Goal: Task Accomplishment & Management: Manage account settings

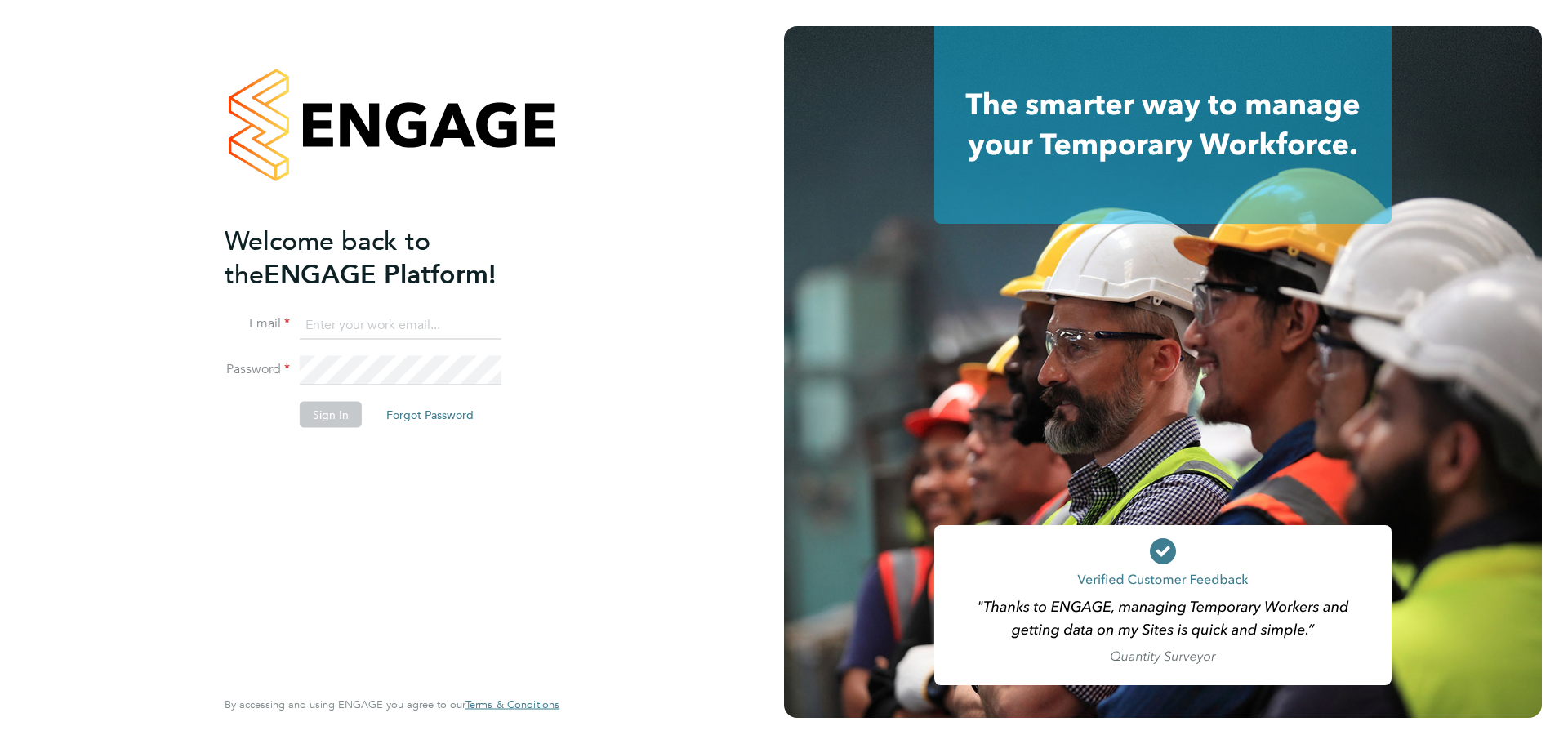
type input "olivia.glasgow@vistry.co.uk"
click at [331, 414] on button "Sign In" at bounding box center [331, 414] width 62 height 26
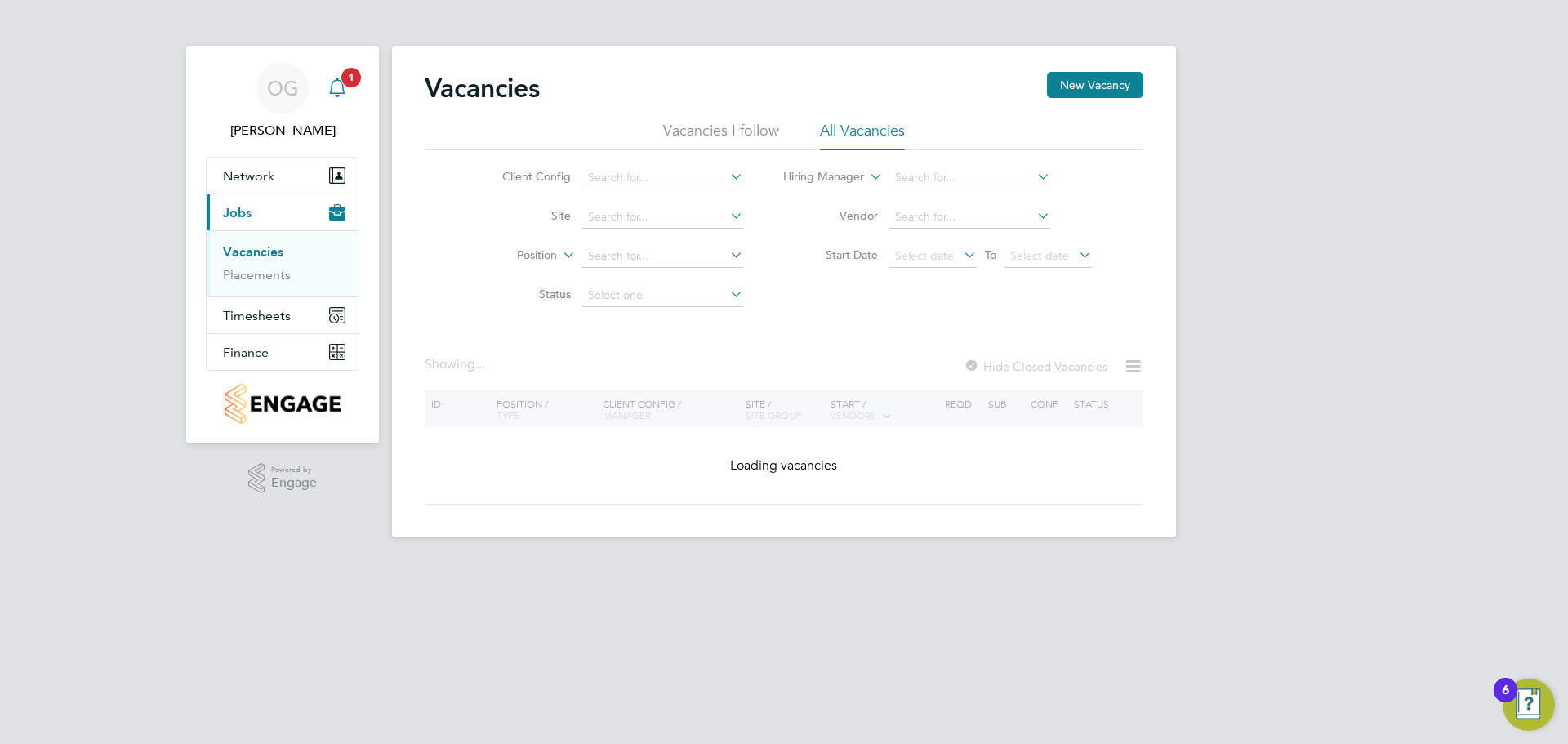
click at [346, 86] on app-alerts-badge "1" at bounding box center [351, 77] width 21 height 22
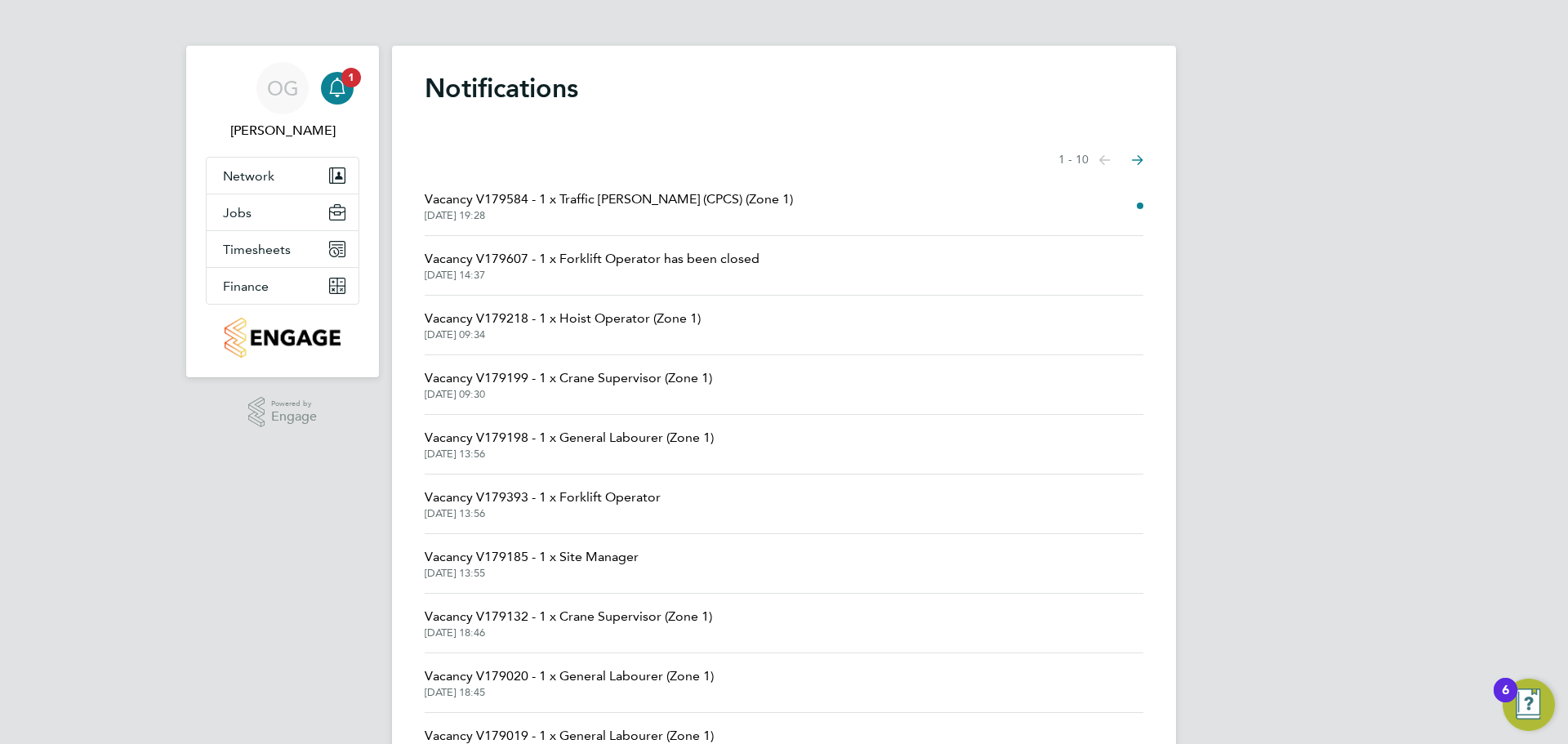
click at [612, 213] on span "[DATE] 19:28" at bounding box center [608, 215] width 368 height 13
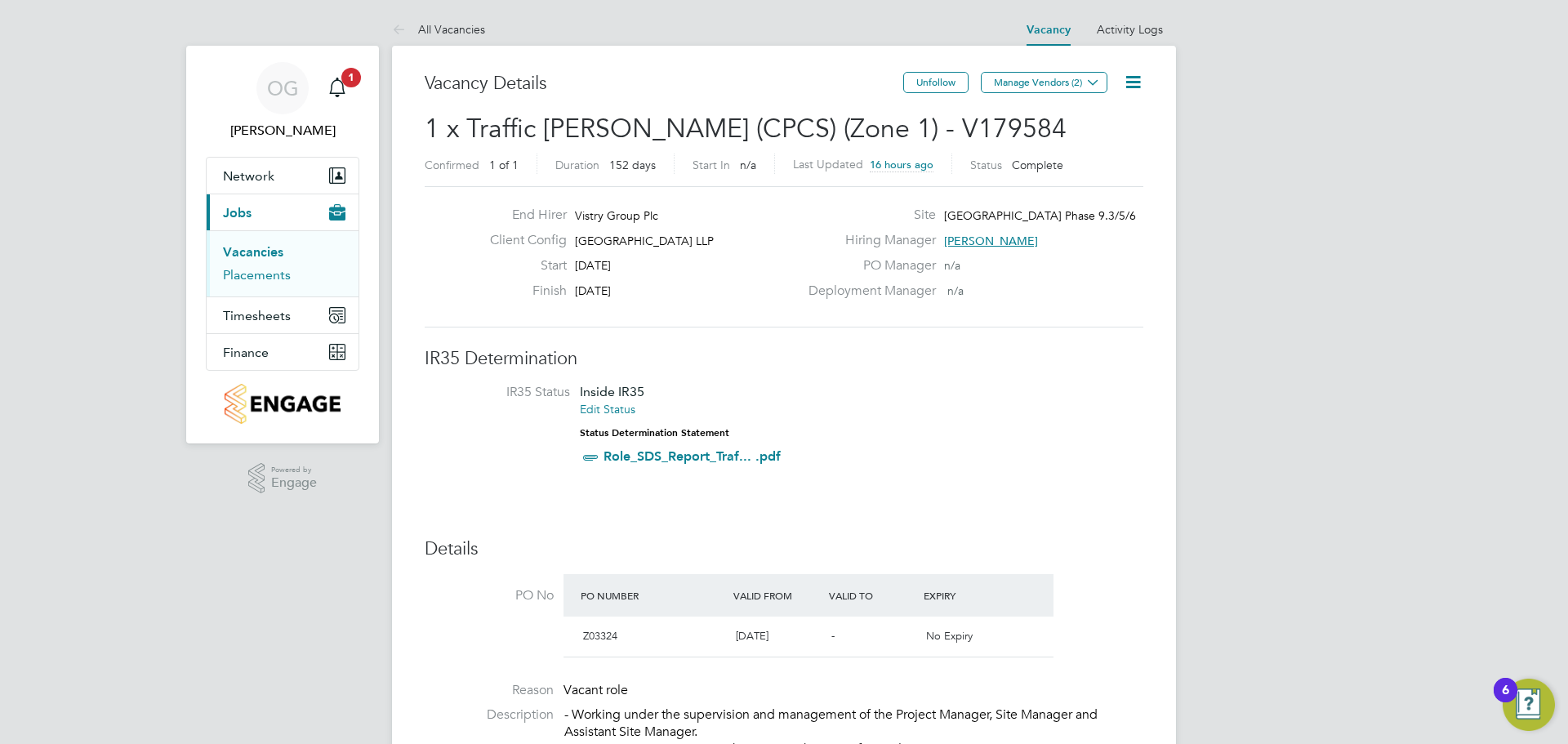
click at [258, 274] on link "Placements" at bounding box center [257, 274] width 68 height 16
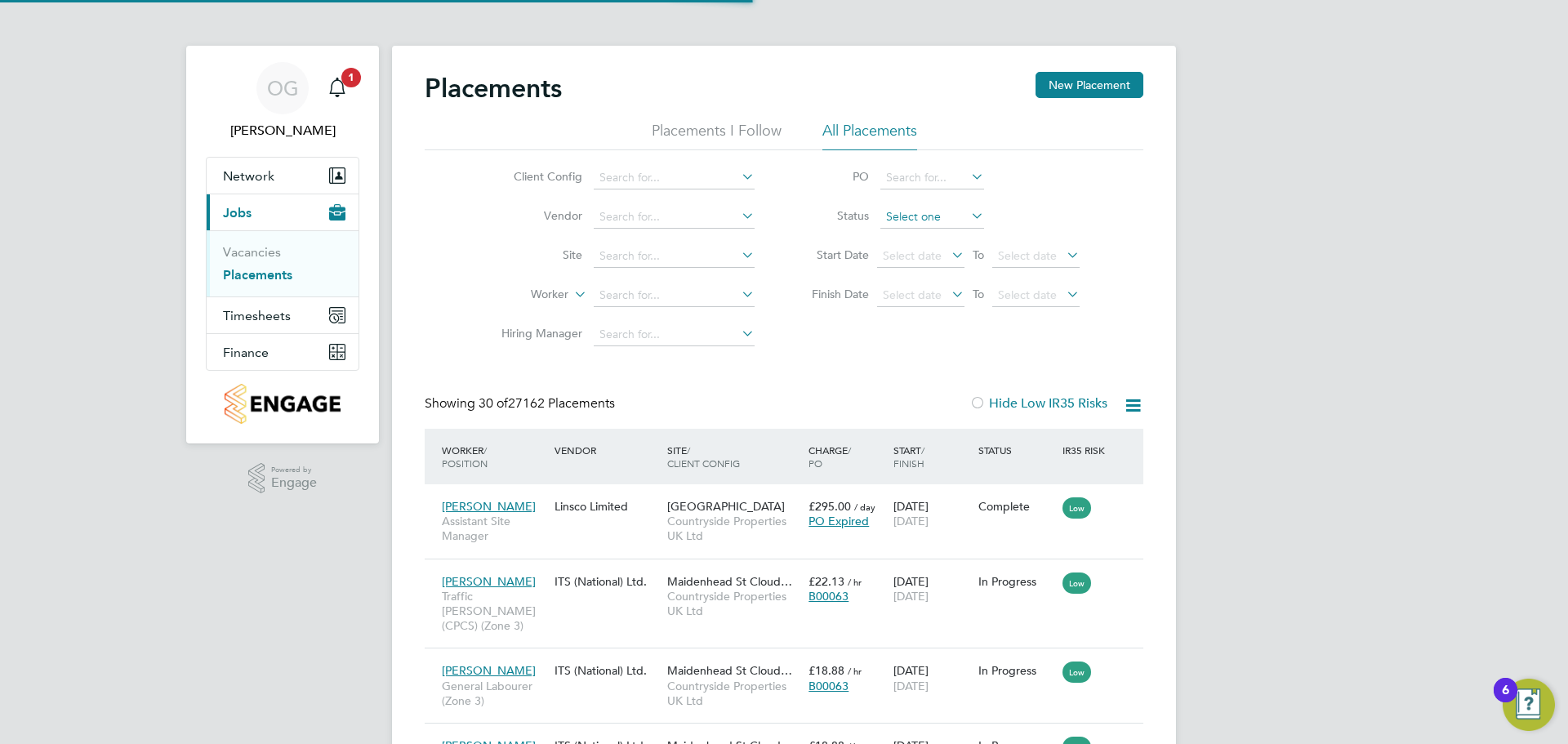
scroll to position [8, 8]
click at [633, 299] on input at bounding box center [674, 295] width 161 height 23
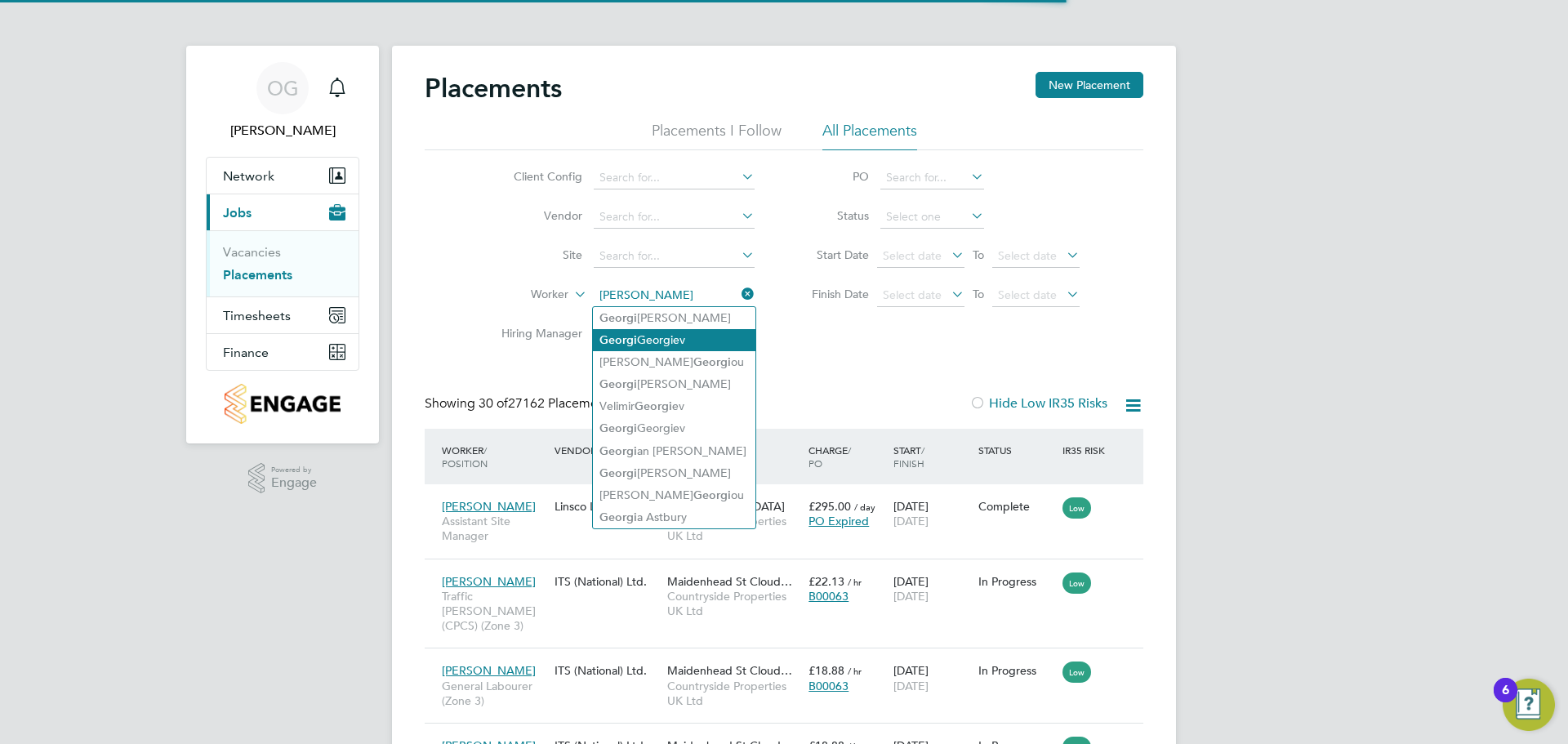
drag, startPoint x: 697, startPoint y: 341, endPoint x: 710, endPoint y: 341, distance: 13.0
click at [696, 341] on li "Geor gi Georgiev" at bounding box center [674, 340] width 163 height 22
type input "[PERSON_NAME]"
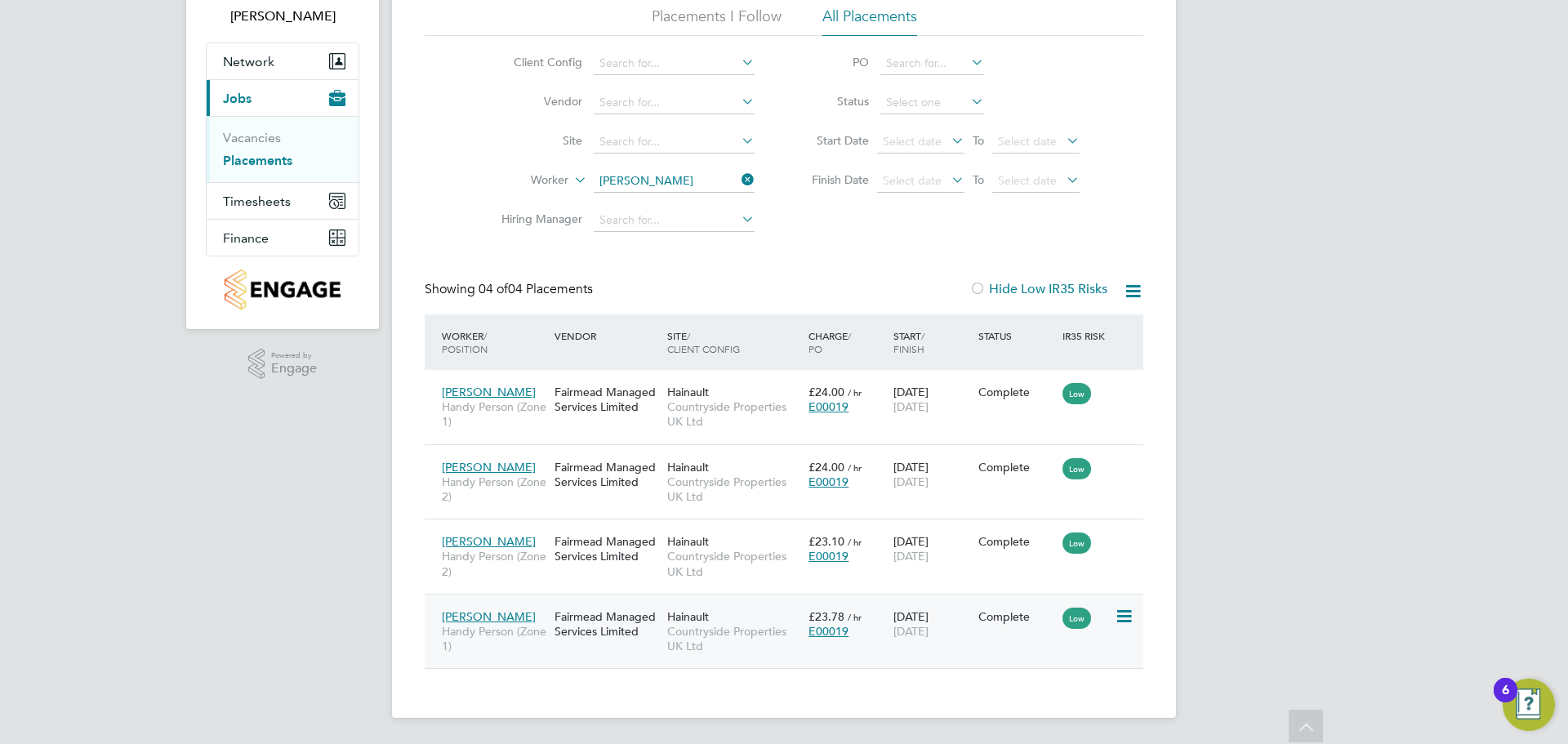
click at [867, 644] on div "£23.78 / hr E00019" at bounding box center [847, 623] width 85 height 46
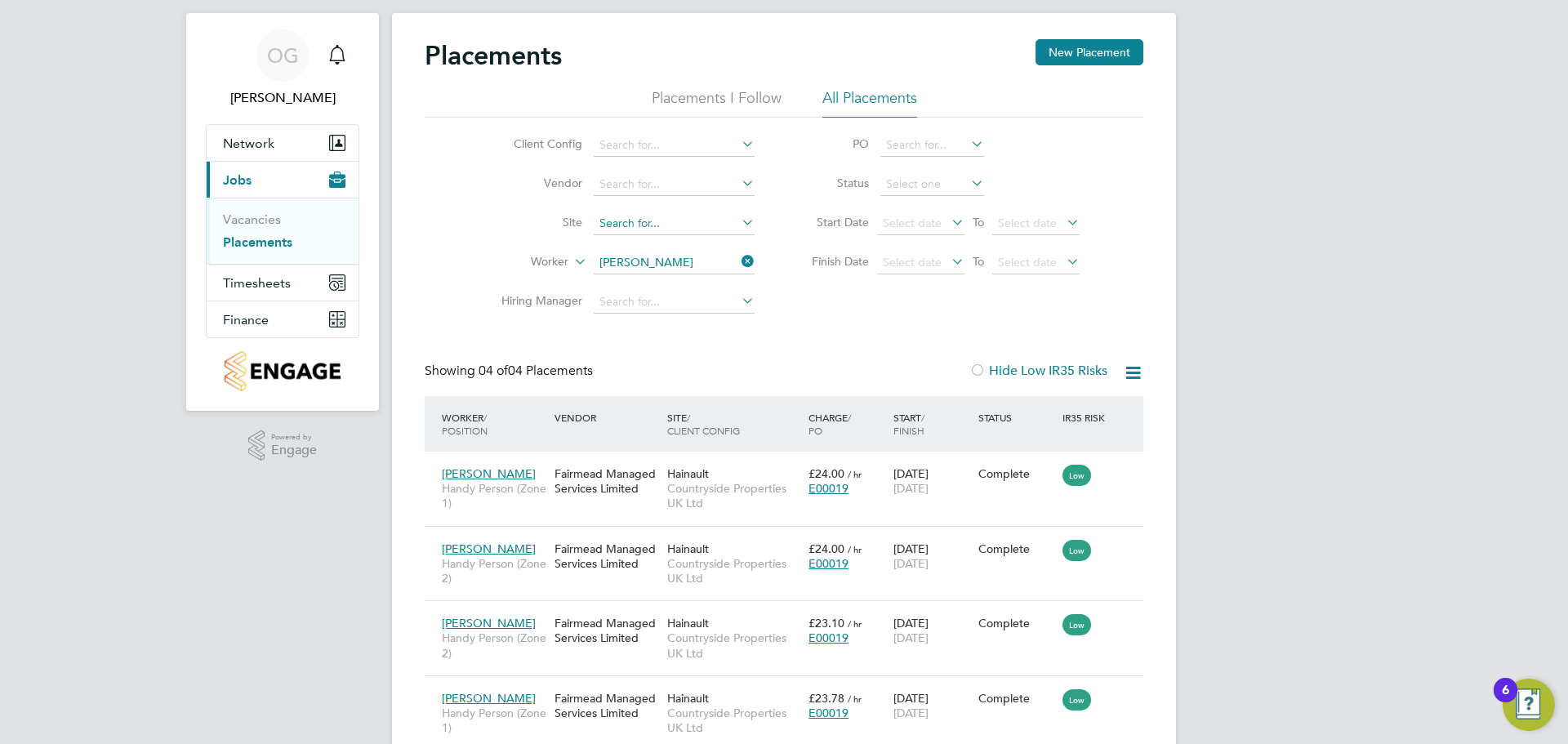
click at [644, 227] on input at bounding box center [674, 224] width 161 height 23
click at [695, 239] on li "[GEOGRAPHIC_DATA]" at bounding box center [674, 246] width 163 height 22
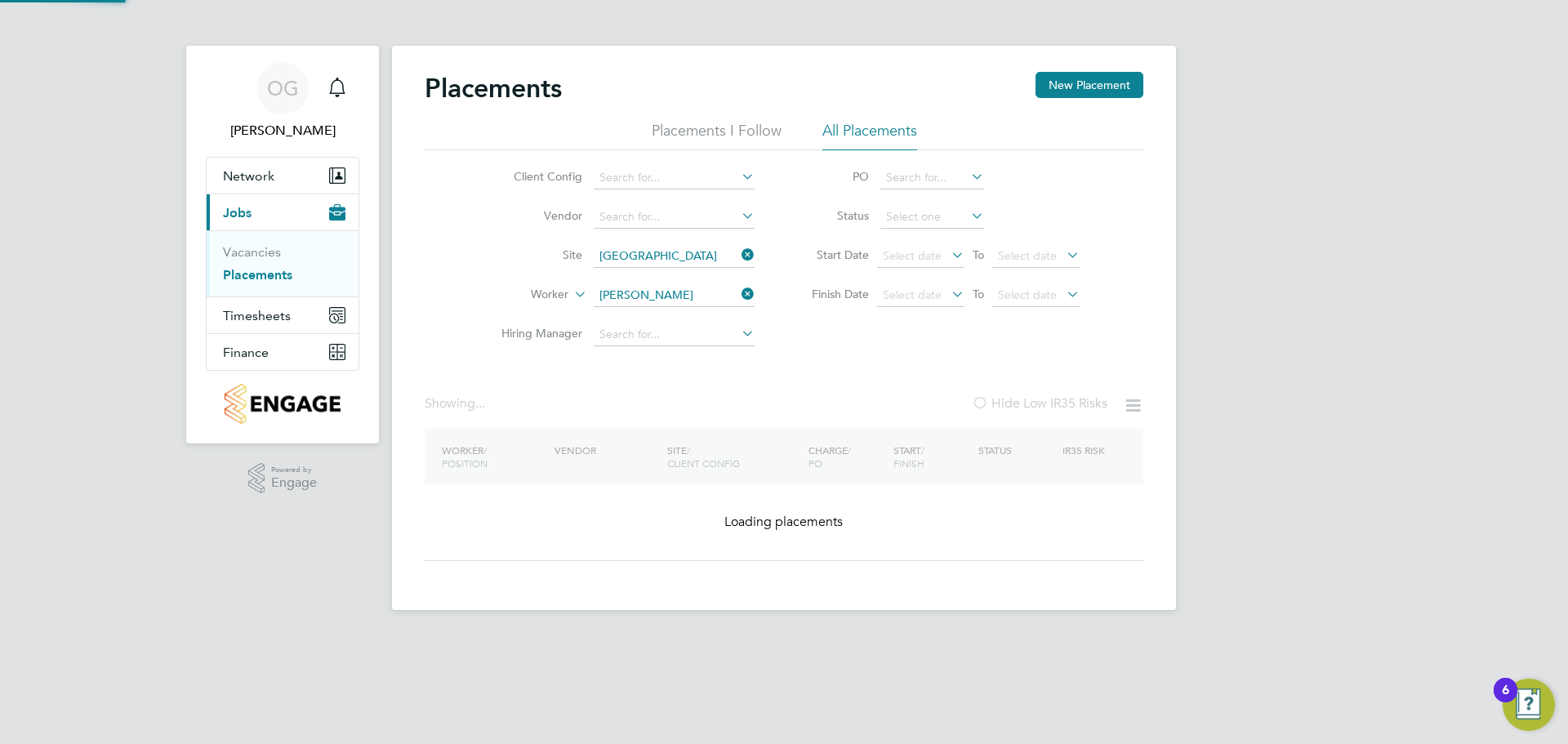
type input "[GEOGRAPHIC_DATA]"
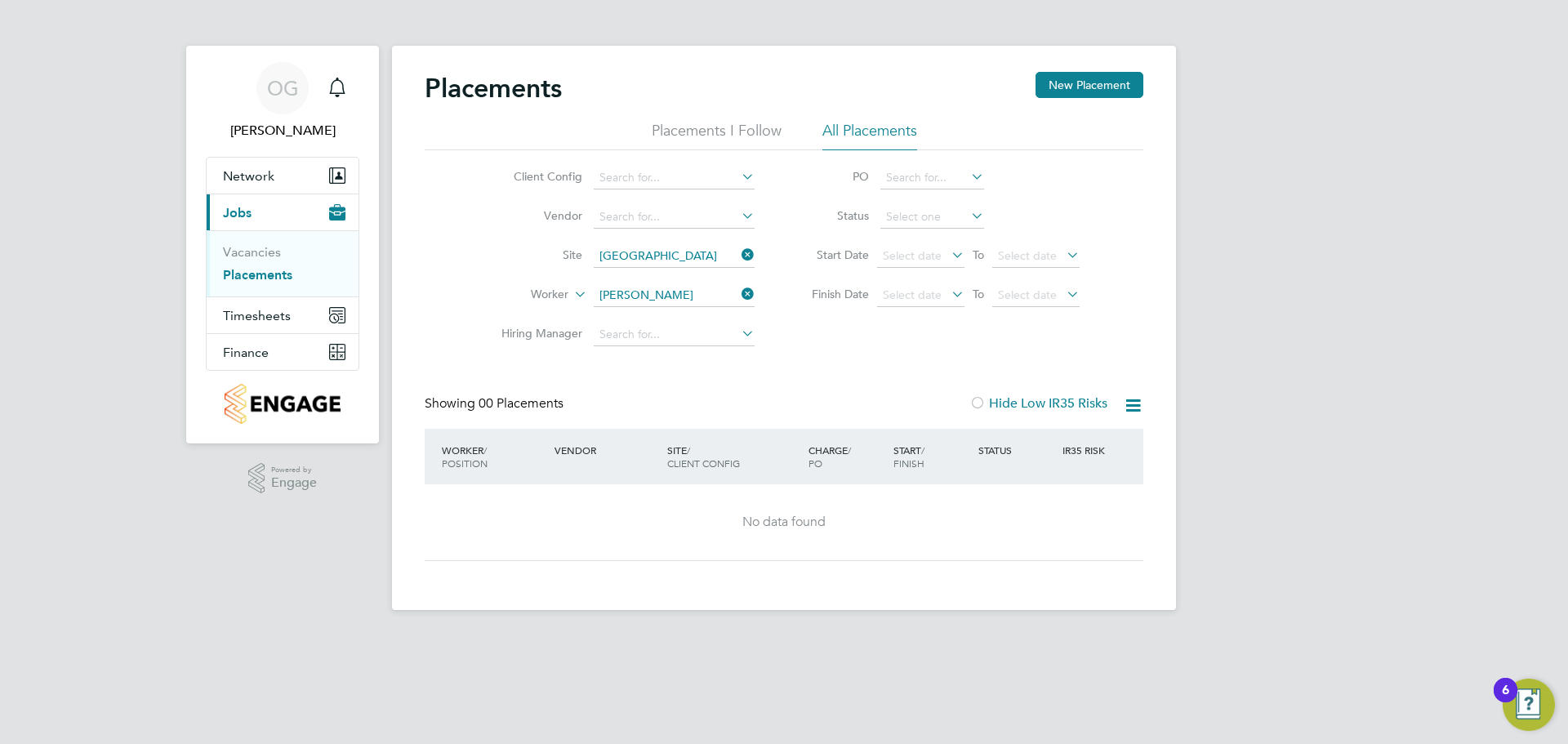
click at [738, 297] on icon at bounding box center [738, 293] width 0 height 23
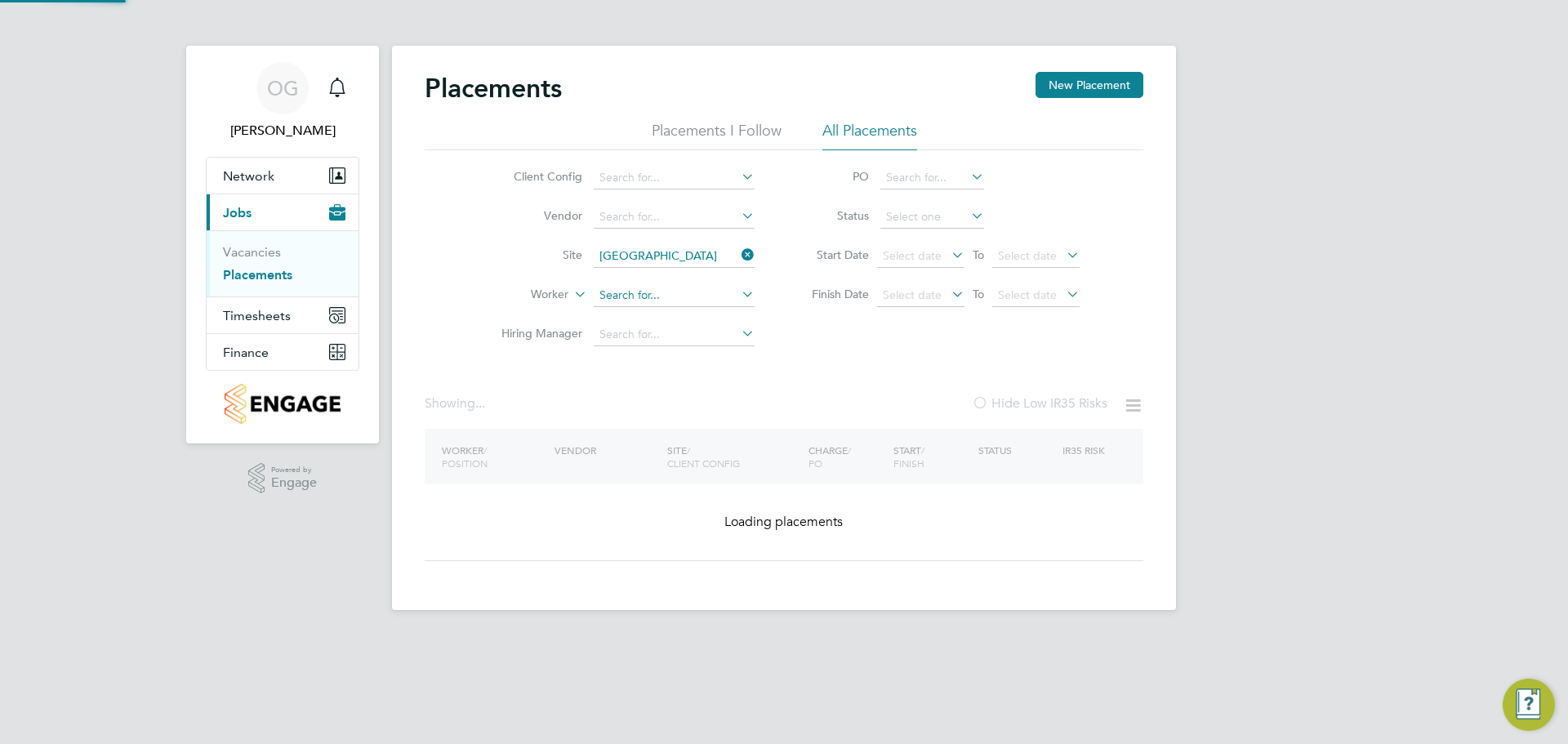
click at [670, 290] on input at bounding box center [674, 295] width 161 height 23
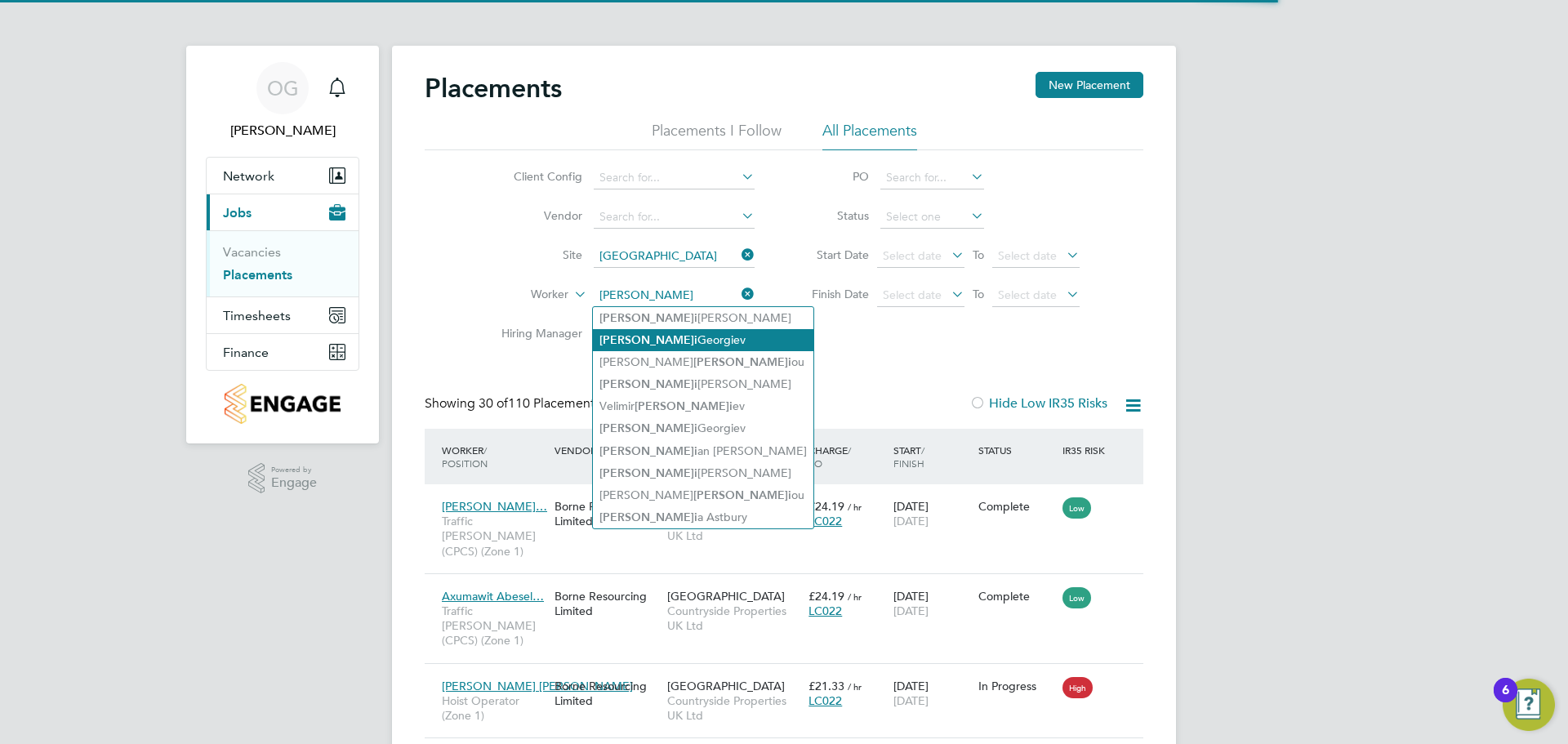
click at [703, 338] on li "Georg i Georgiev" at bounding box center [702, 340] width 220 height 22
type input "[PERSON_NAME]"
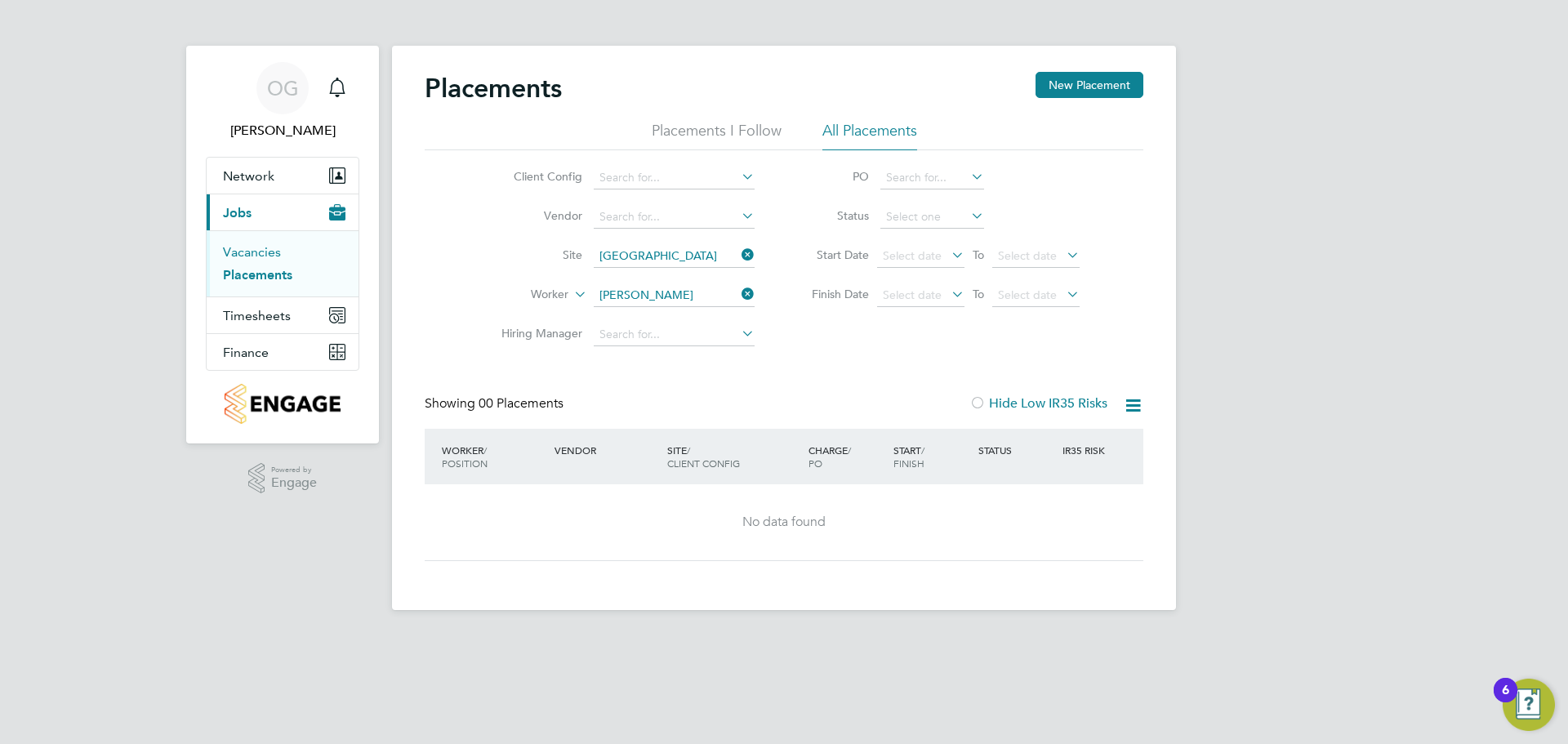
click at [250, 253] on link "Vacancies" at bounding box center [251, 251] width 58 height 16
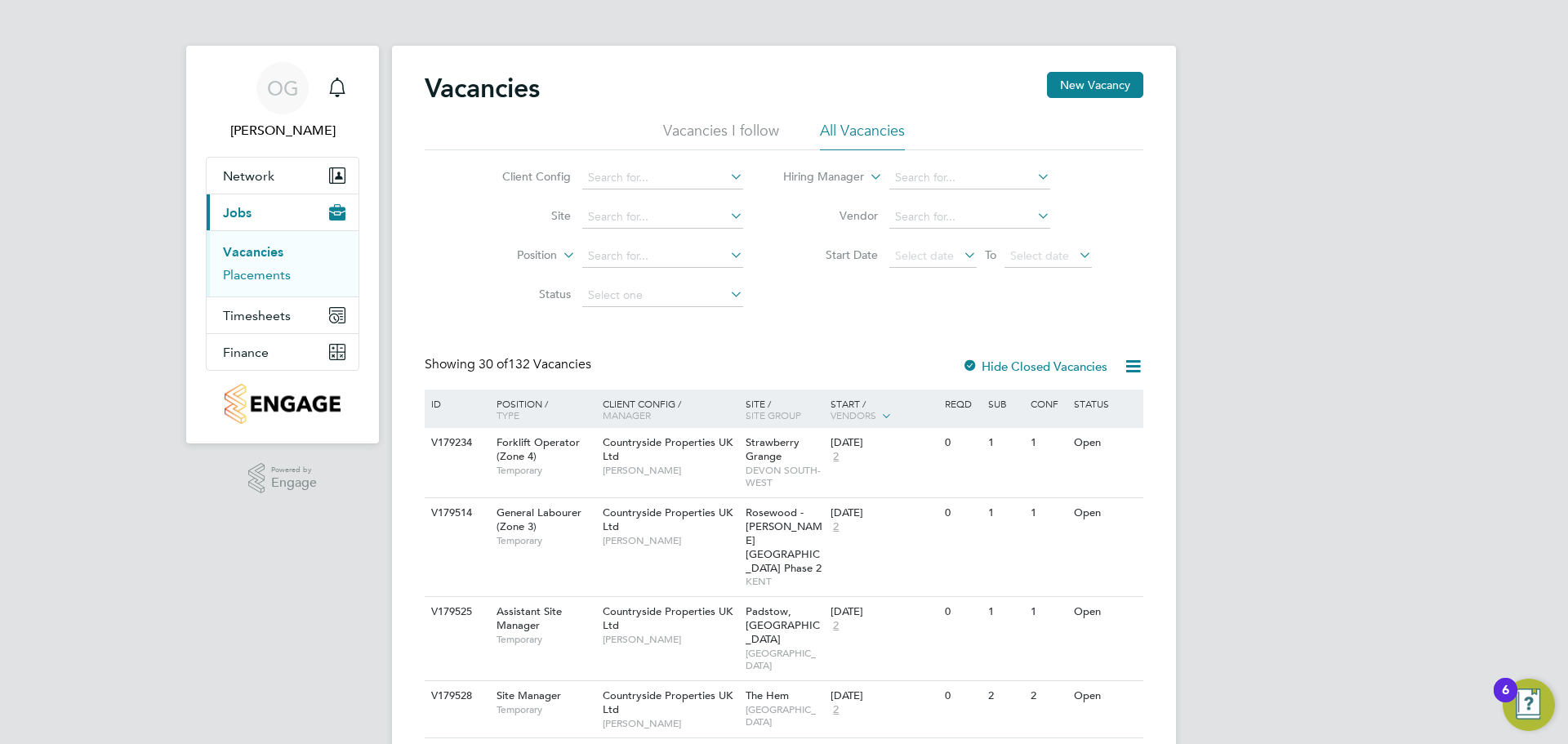
click at [263, 277] on link "Placements" at bounding box center [257, 274] width 68 height 16
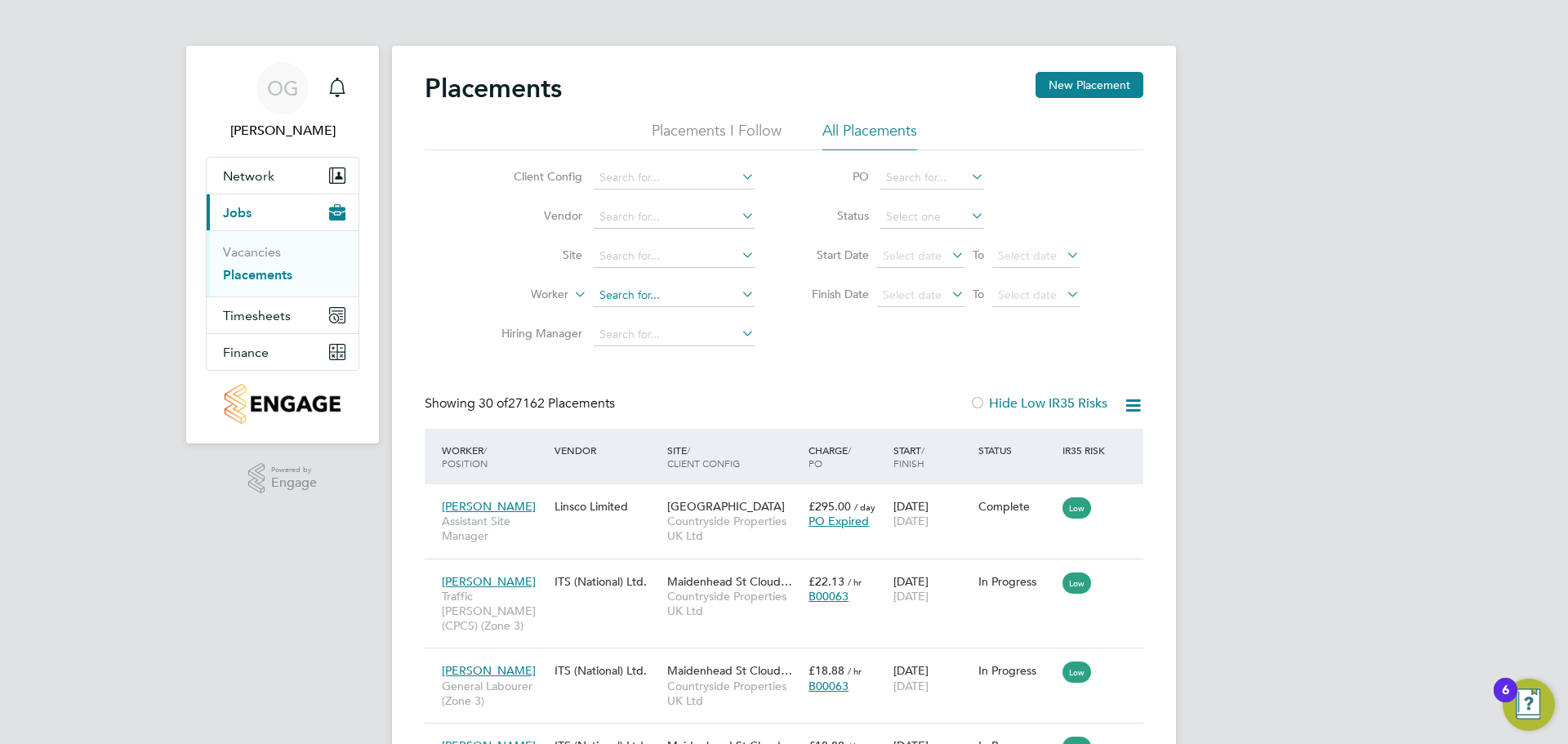
click at [629, 294] on input at bounding box center [674, 295] width 161 height 23
click at [903, 351] on div "Client Config Vendor Site Worker Hiring Manager PO Status Start Date Select dat…" at bounding box center [784, 253] width 719 height 204
click at [618, 294] on input at bounding box center [674, 295] width 161 height 23
click at [650, 421] on li "Dawit Bereket" at bounding box center [693, 427] width 202 height 22
type input "Dawit Bereket"
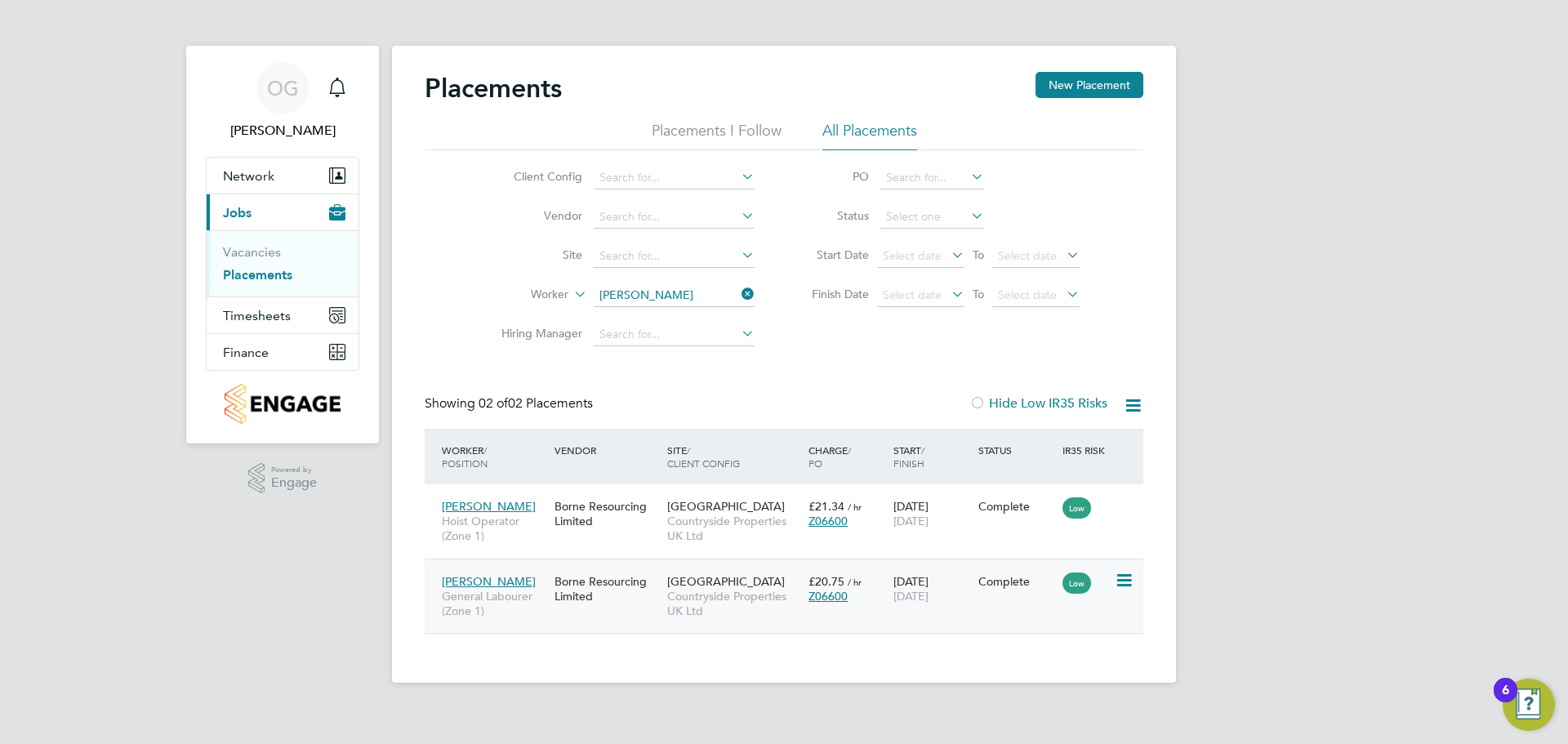
click at [872, 603] on div "Z06600" at bounding box center [847, 596] width 77 height 15
click at [738, 290] on icon at bounding box center [738, 293] width 0 height 23
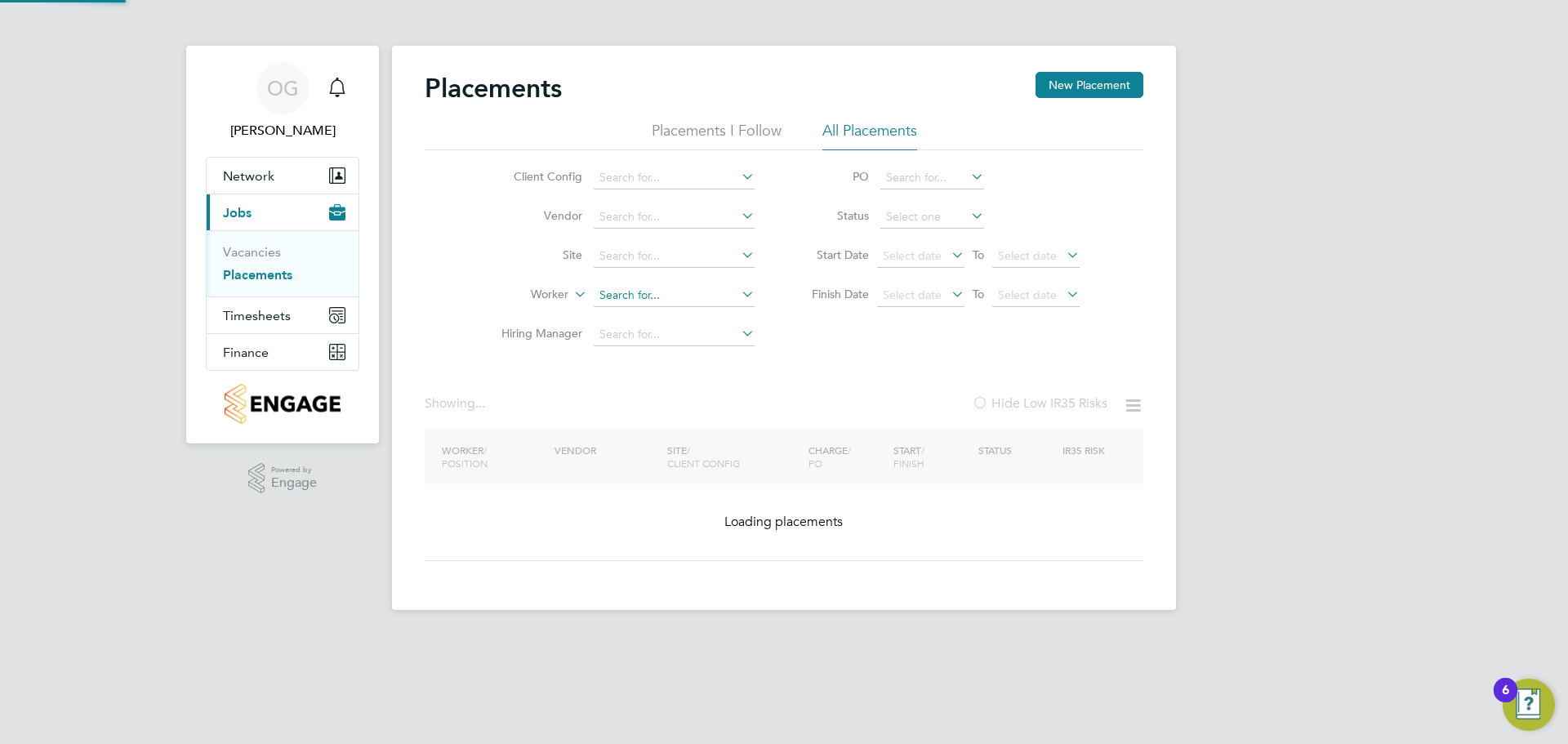
click at [690, 300] on input at bounding box center [674, 295] width 161 height 23
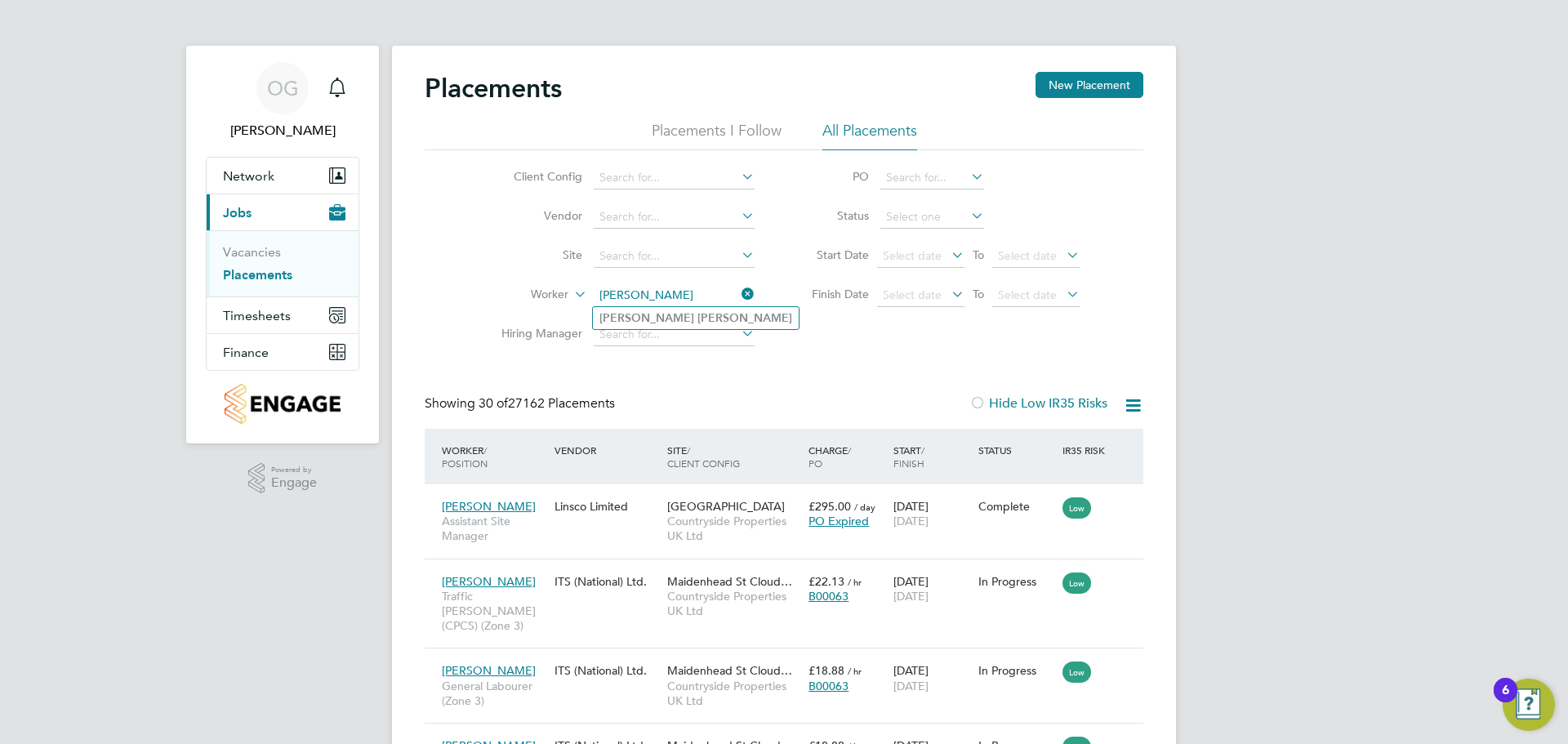
type input "damian headd"
click at [621, 299] on input at bounding box center [674, 295] width 161 height 23
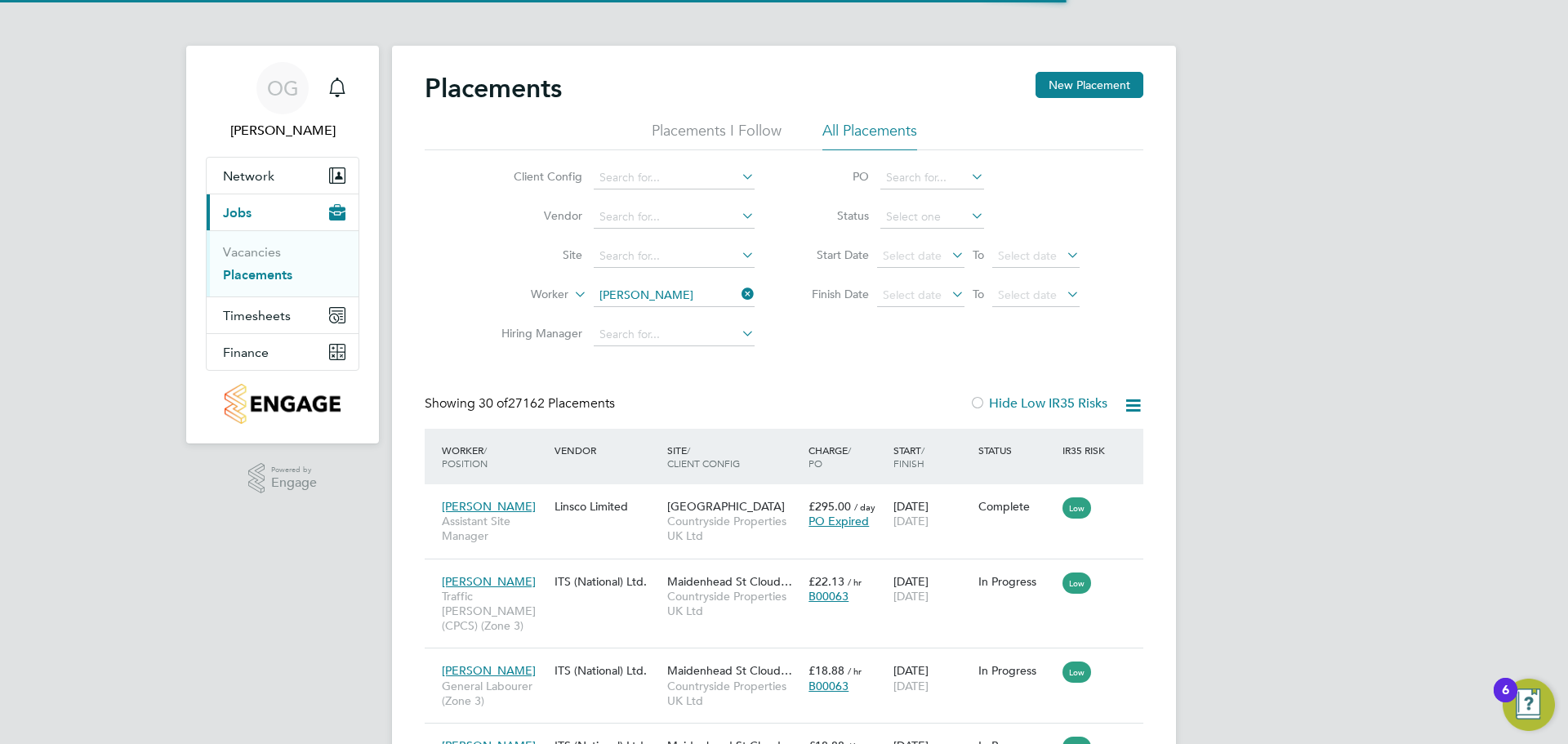
click at [620, 311] on b "Damian" at bounding box center [647, 318] width 95 height 14
type input "Damian Headd"
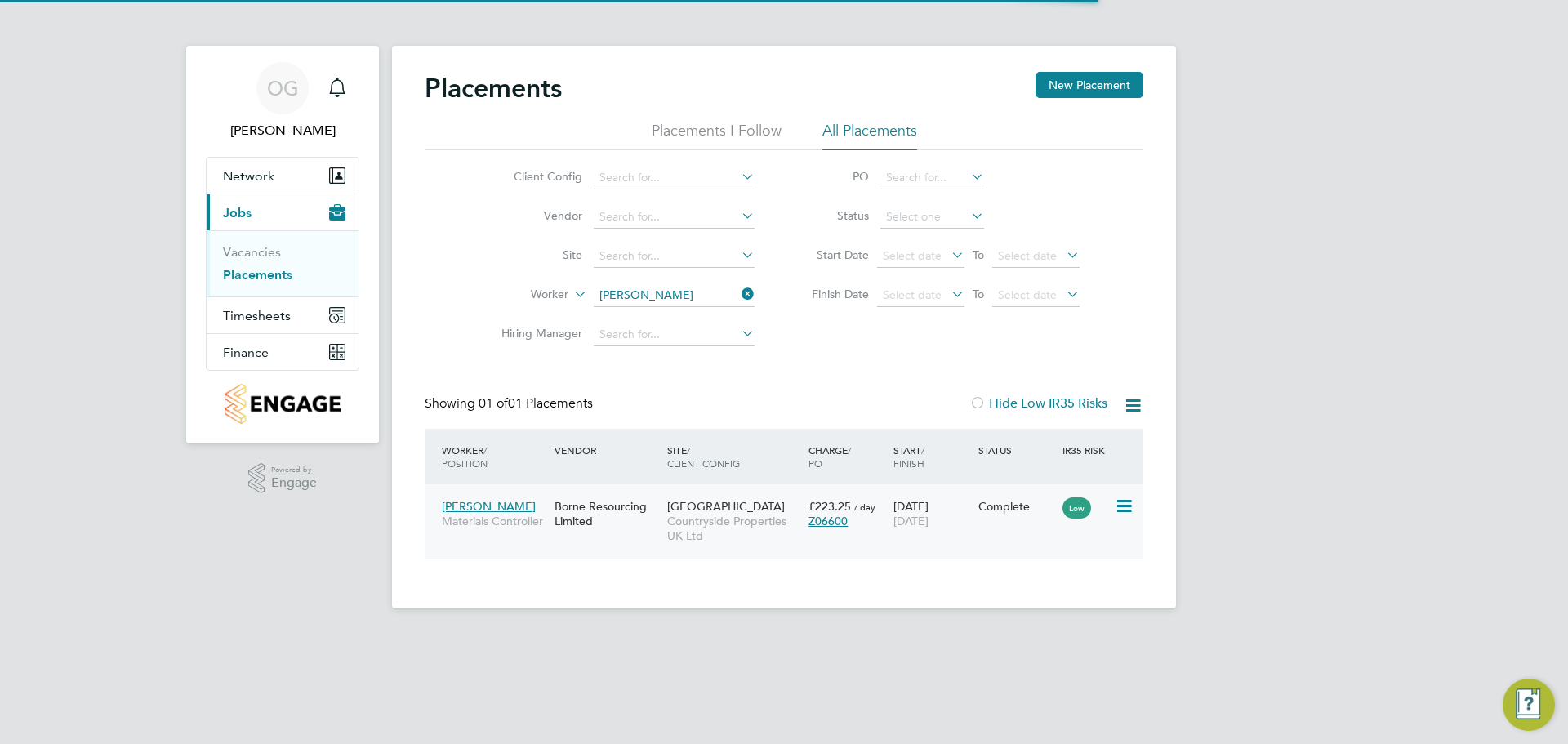
scroll to position [16, 77]
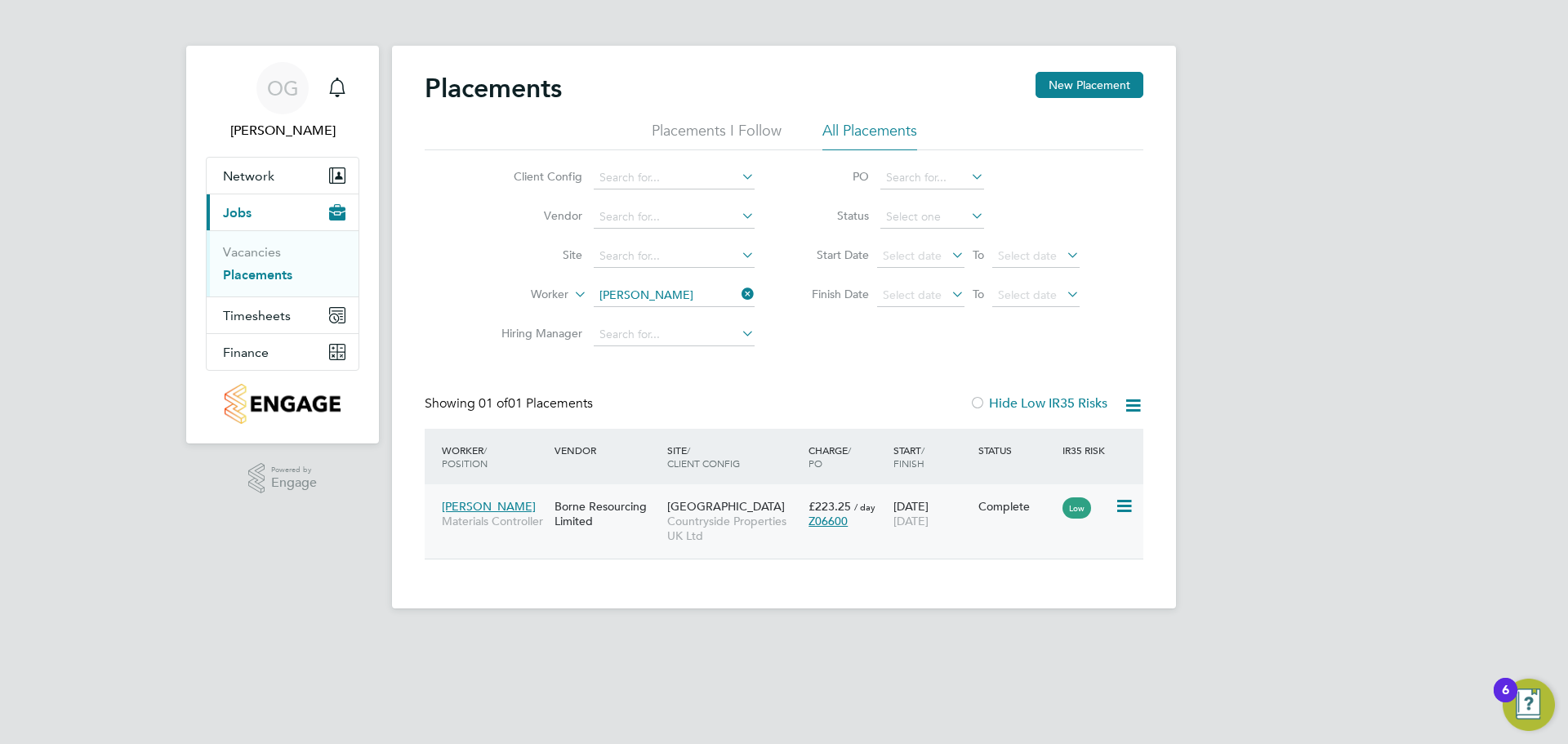
click at [720, 518] on span "Countryside Properties UK Ltd" at bounding box center [734, 528] width 133 height 29
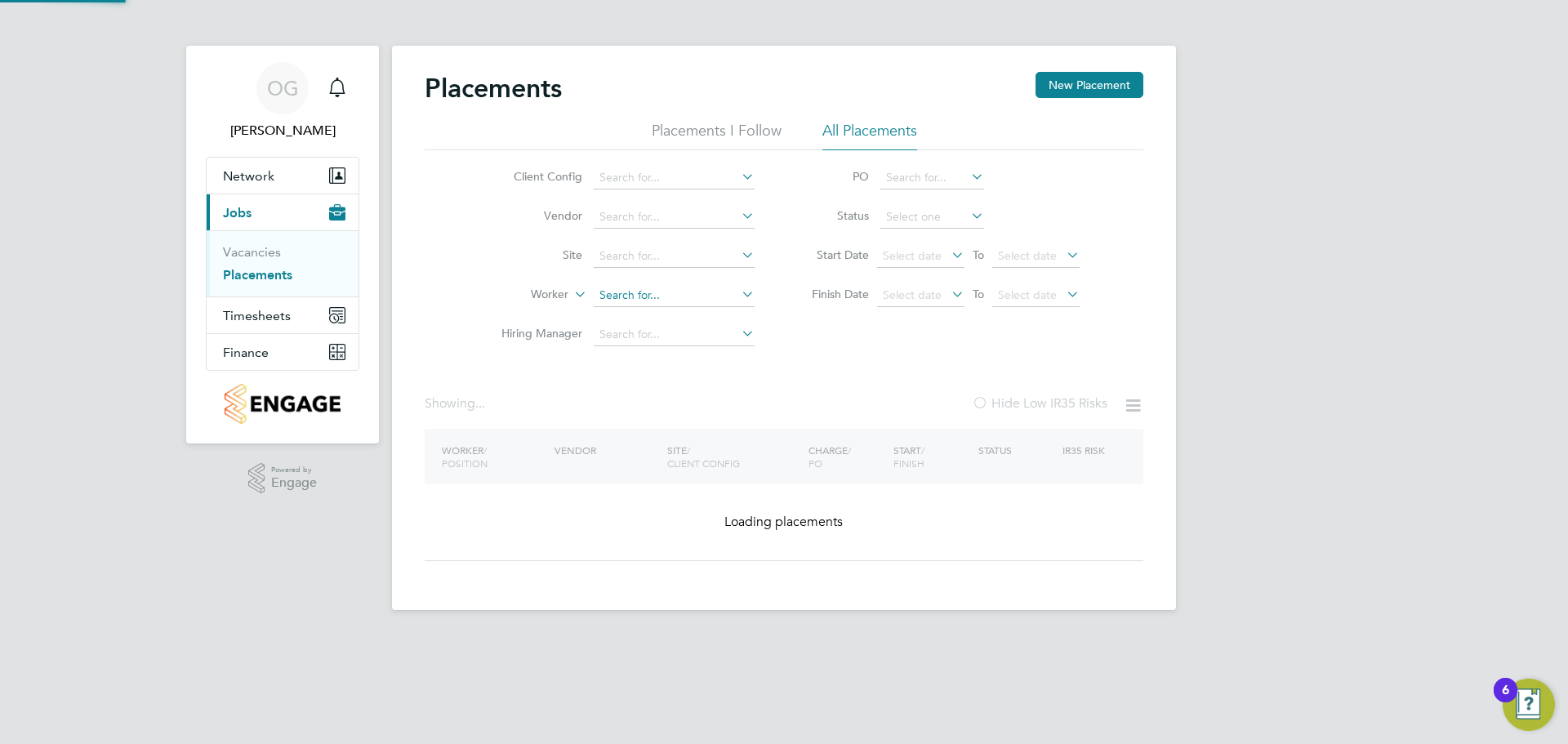
click at [726, 290] on input at bounding box center [674, 295] width 161 height 23
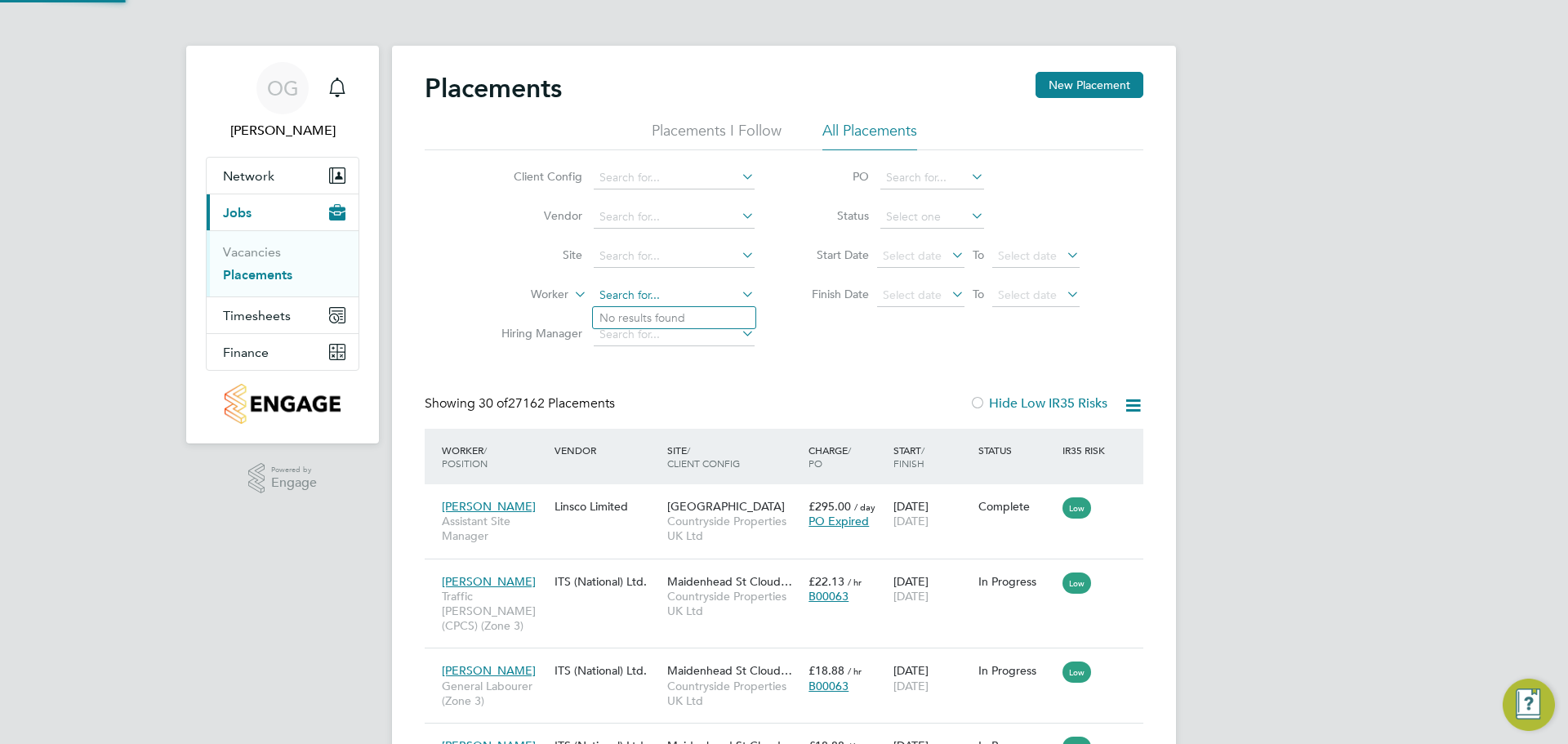
scroll to position [61, 113]
click at [673, 296] on input at bounding box center [674, 295] width 161 height 23
type input "dawit b"
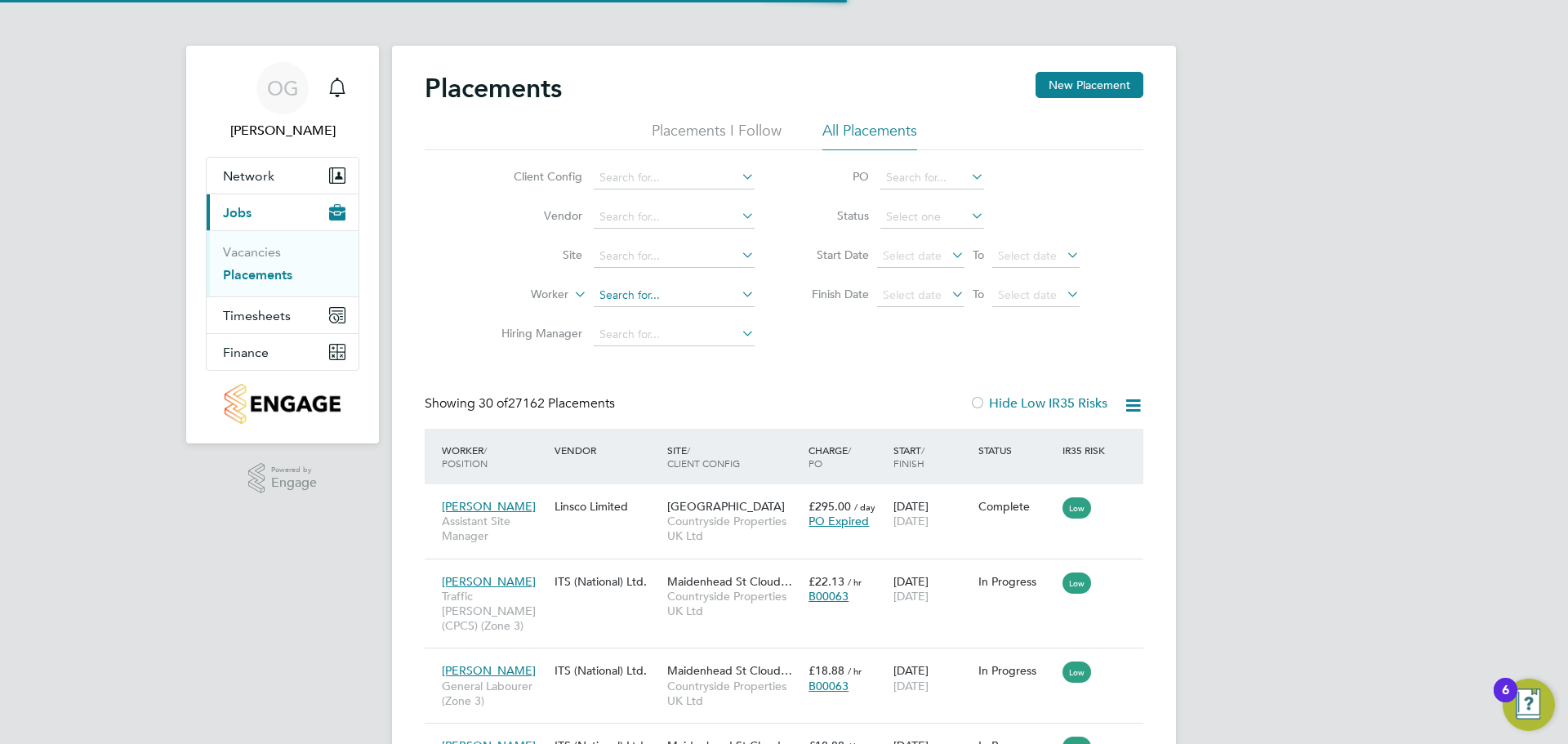
click at [633, 295] on input at bounding box center [674, 295] width 161 height 23
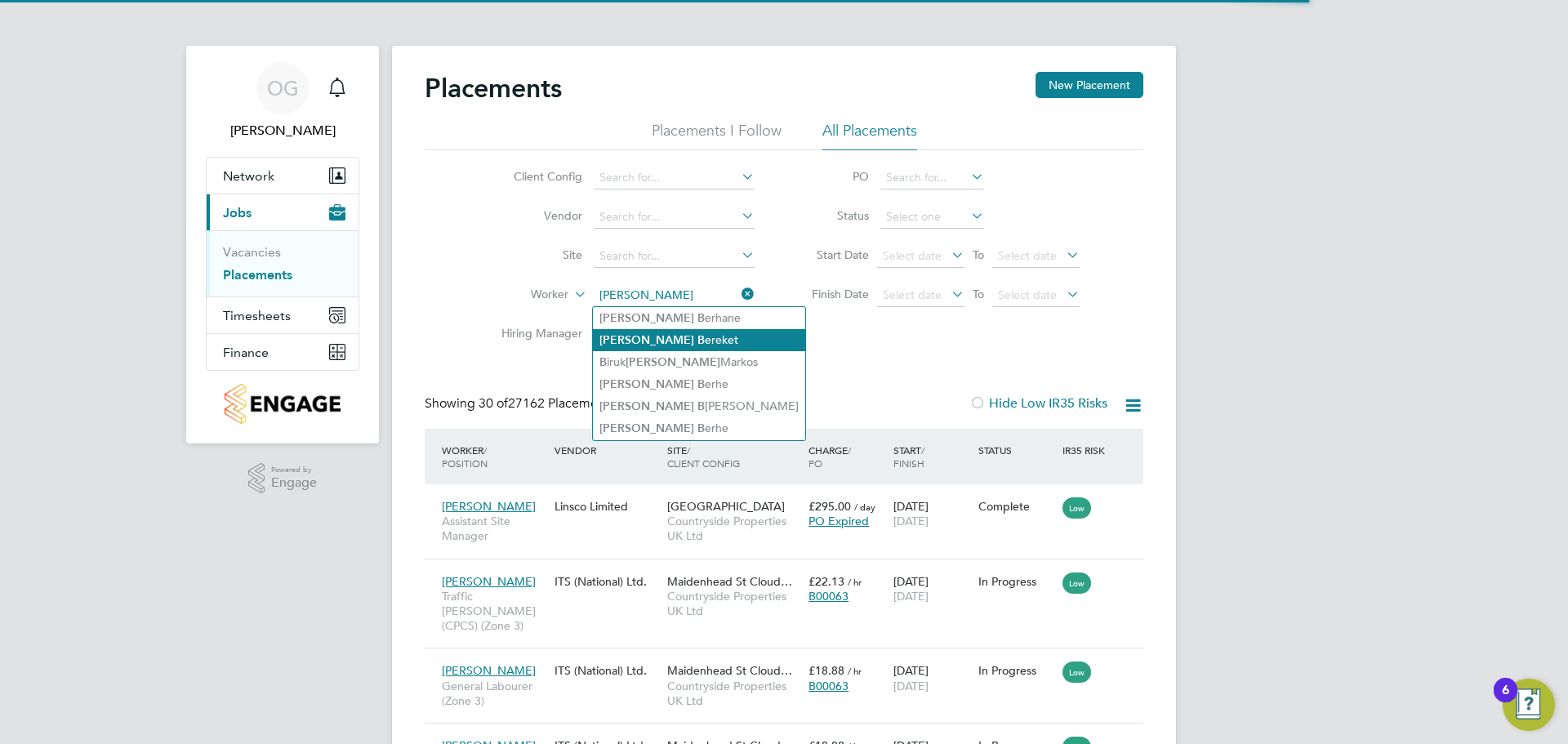
type input "Dawit Bereket"
click at [686, 333] on li "Dawit B ereket" at bounding box center [699, 340] width 213 height 22
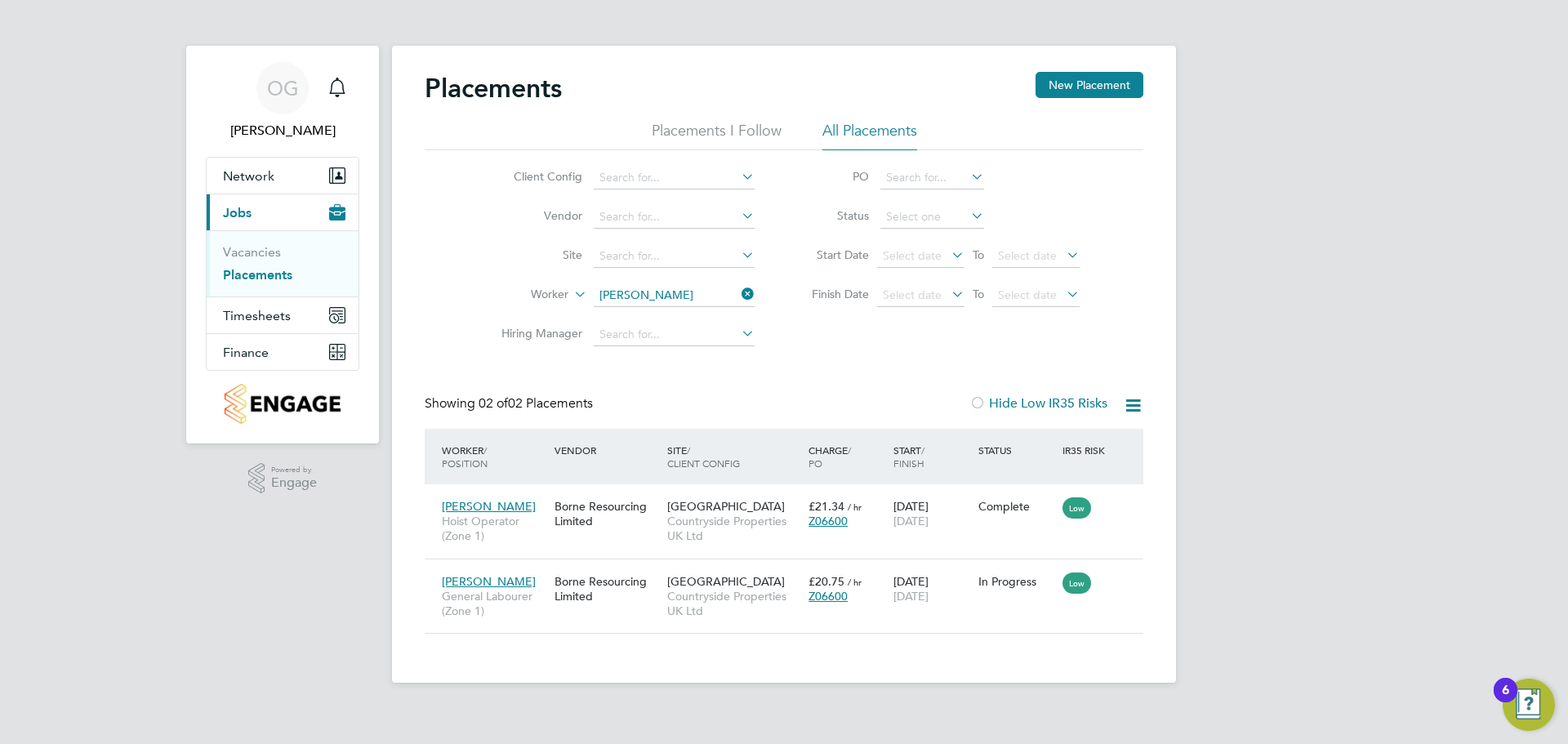
drag, startPoint x: 747, startPoint y: 289, endPoint x: 729, endPoint y: 290, distance: 18.0
click at [738, 289] on icon at bounding box center [738, 293] width 0 height 23
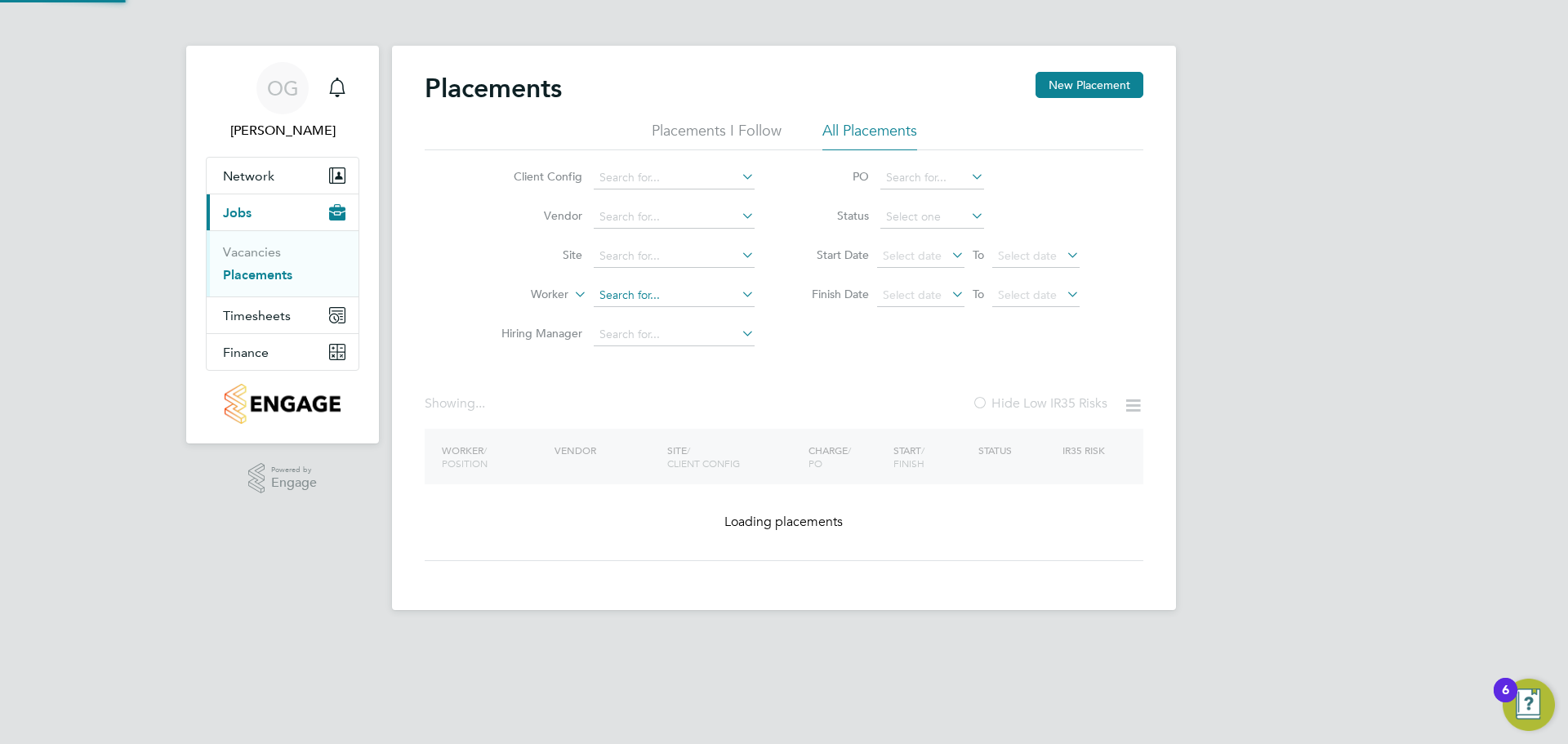
click at [691, 297] on input at bounding box center [674, 295] width 161 height 23
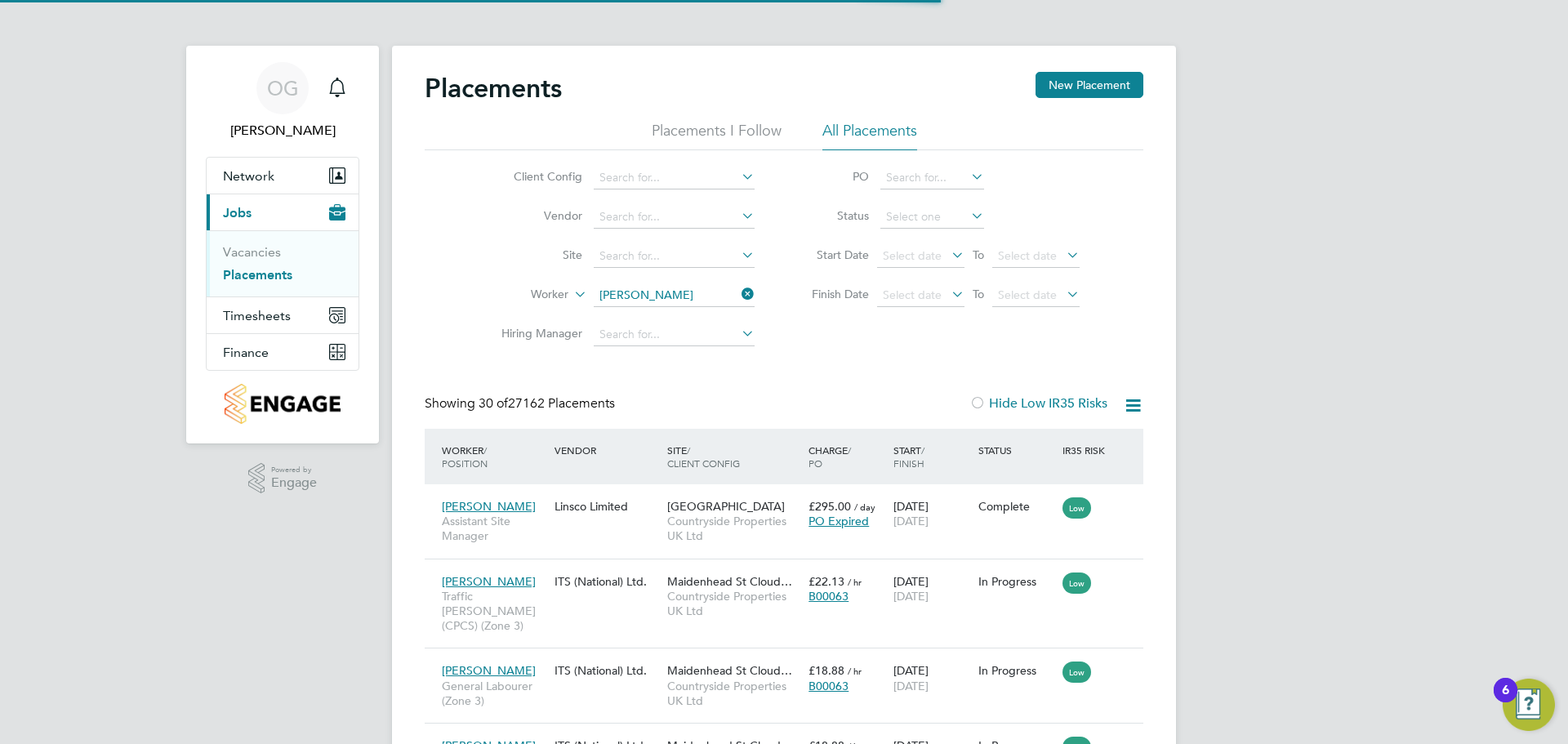
click at [662, 336] on li "Ge orgi Georgiev" at bounding box center [674, 340] width 163 height 22
type input "[PERSON_NAME]"
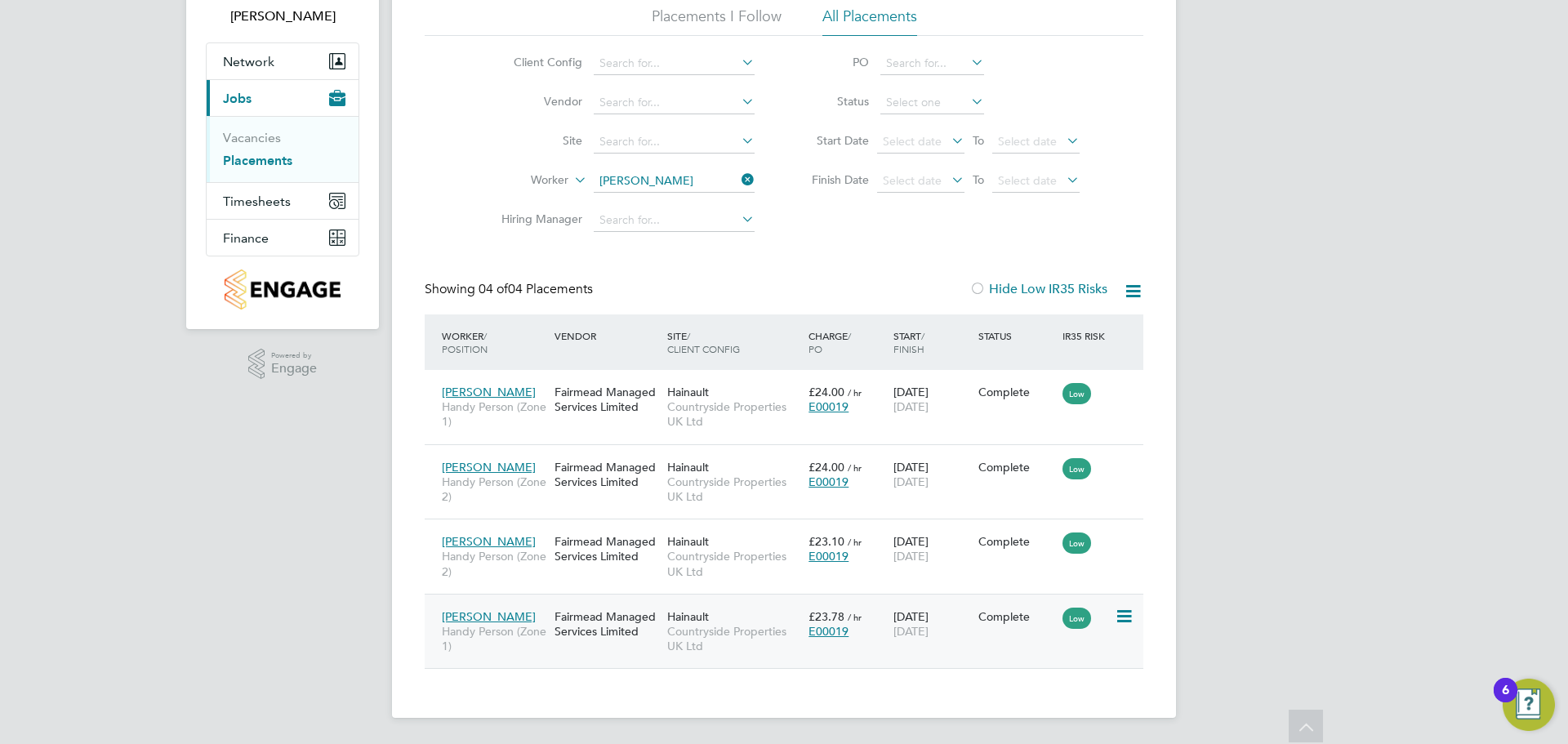
click at [648, 615] on div "Fairmead Managed Services Limited" at bounding box center [606, 623] width 112 height 46
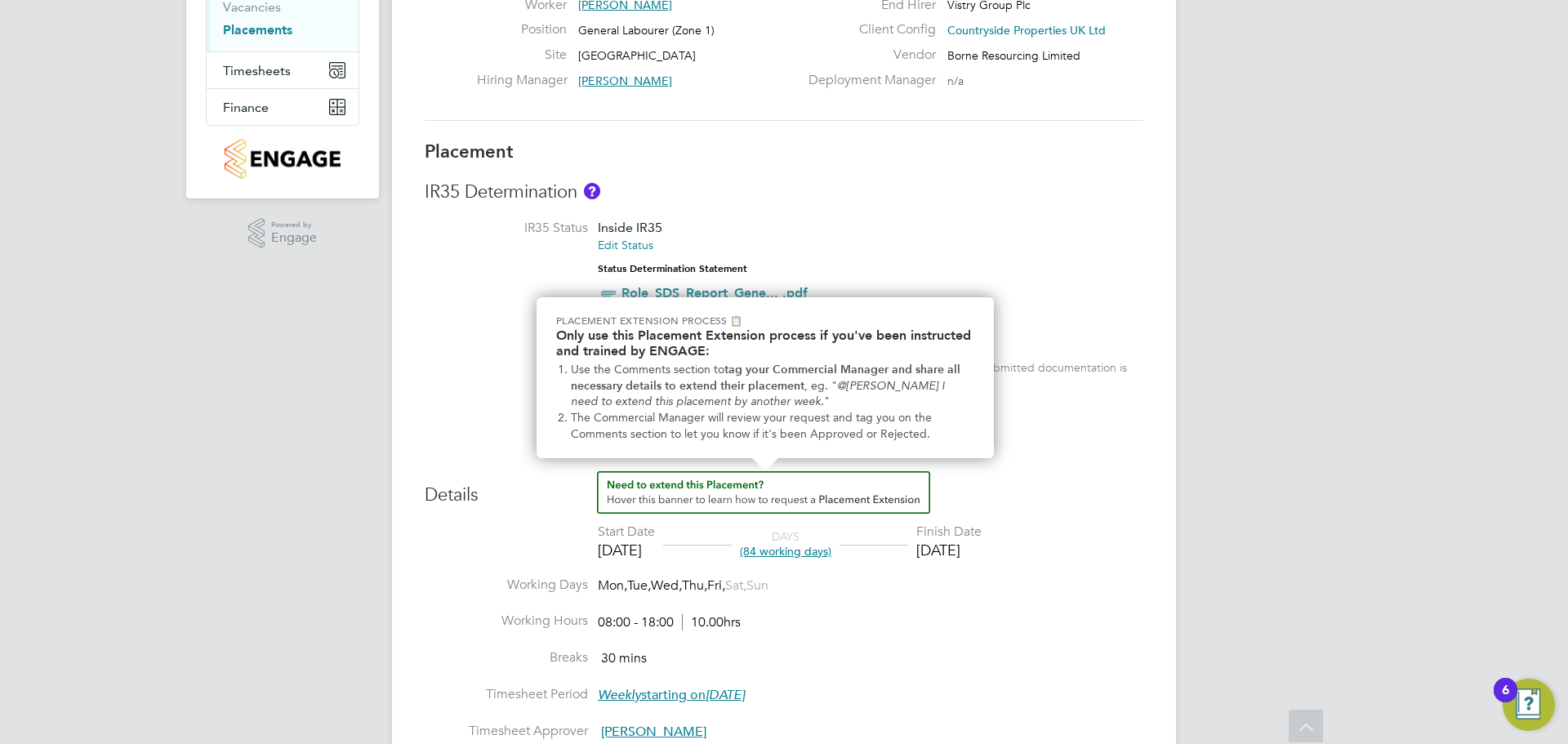
scroll to position [123, 0]
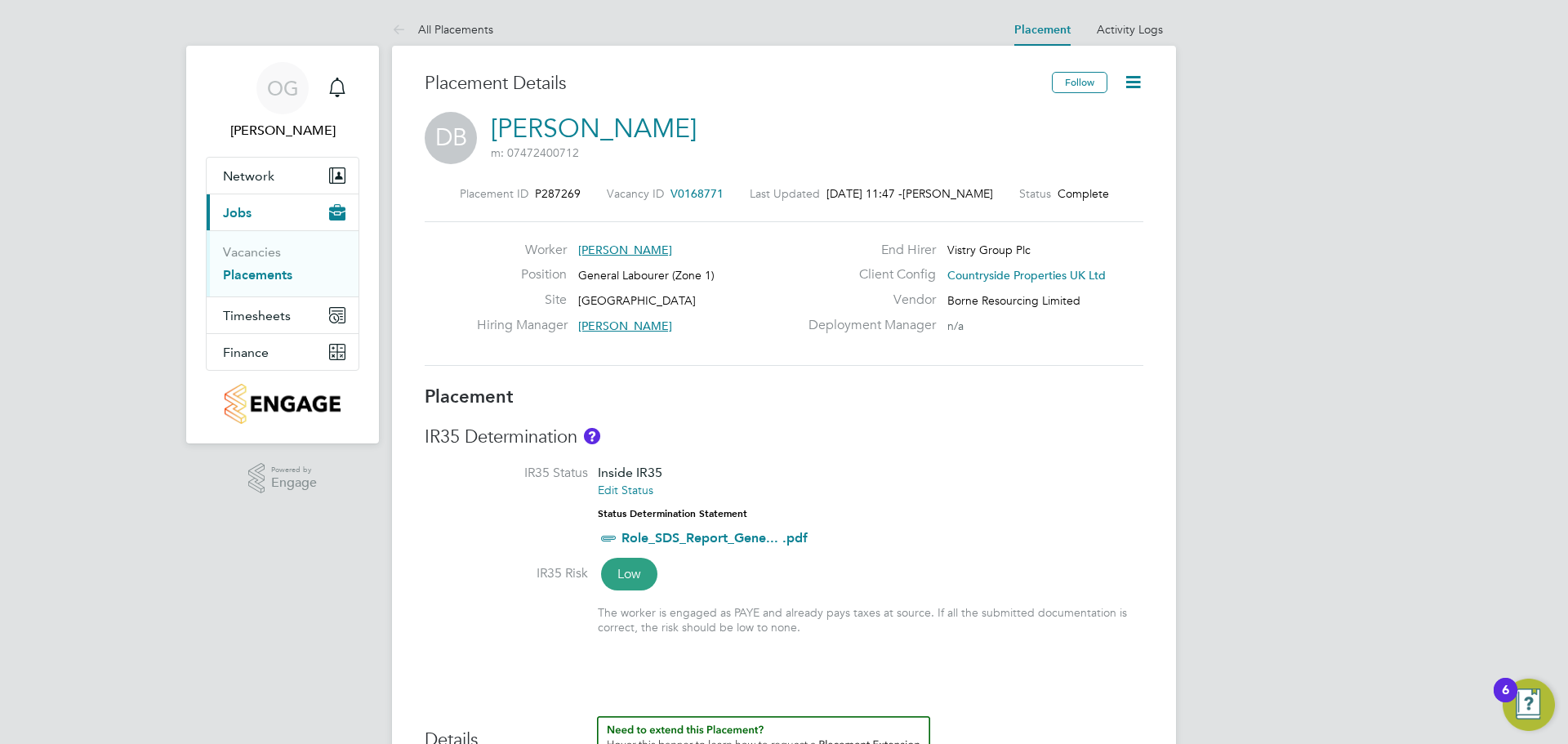
click at [1131, 76] on icon at bounding box center [1133, 82] width 20 height 20
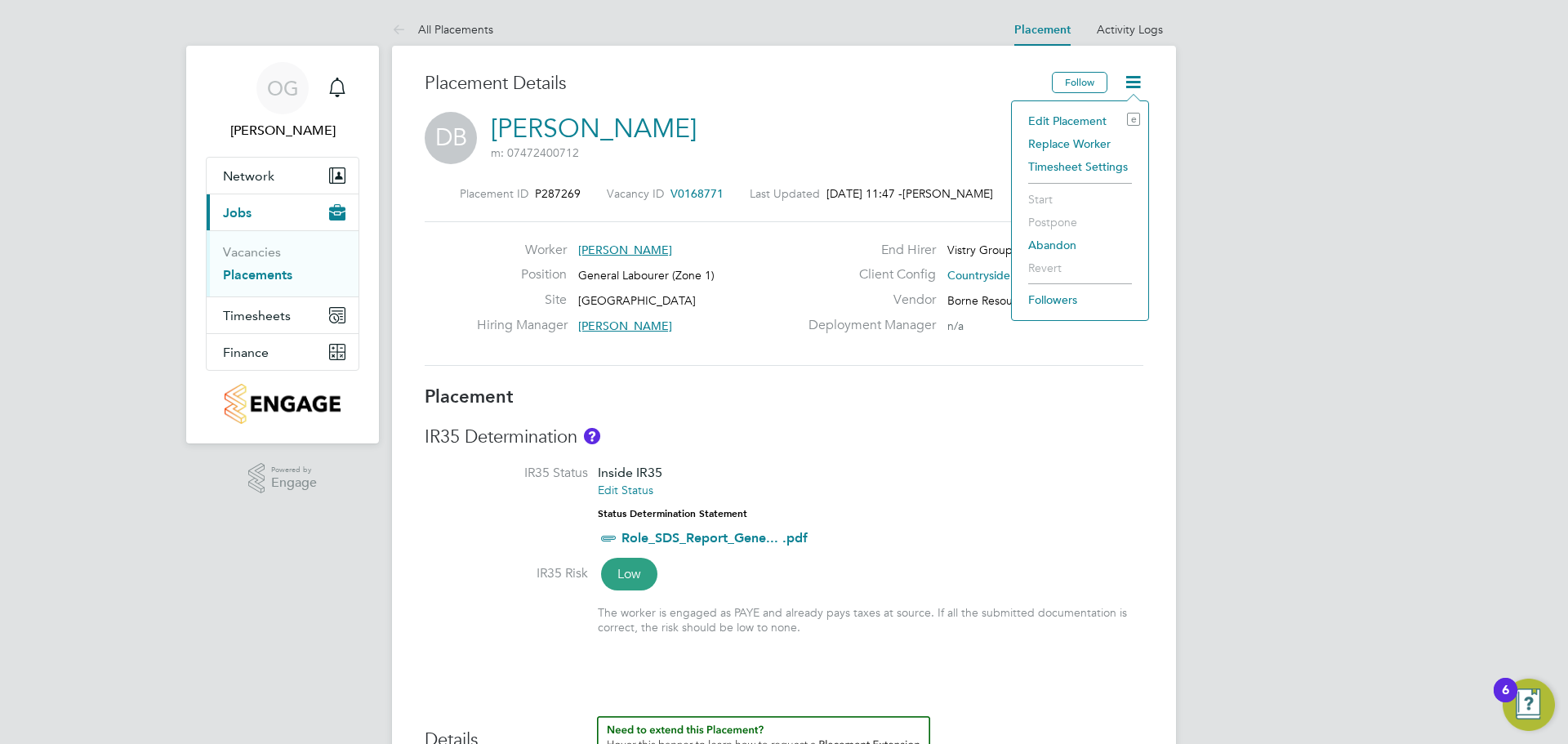
click at [1068, 120] on li "Edit Placement e" at bounding box center [1079, 121] width 120 height 23
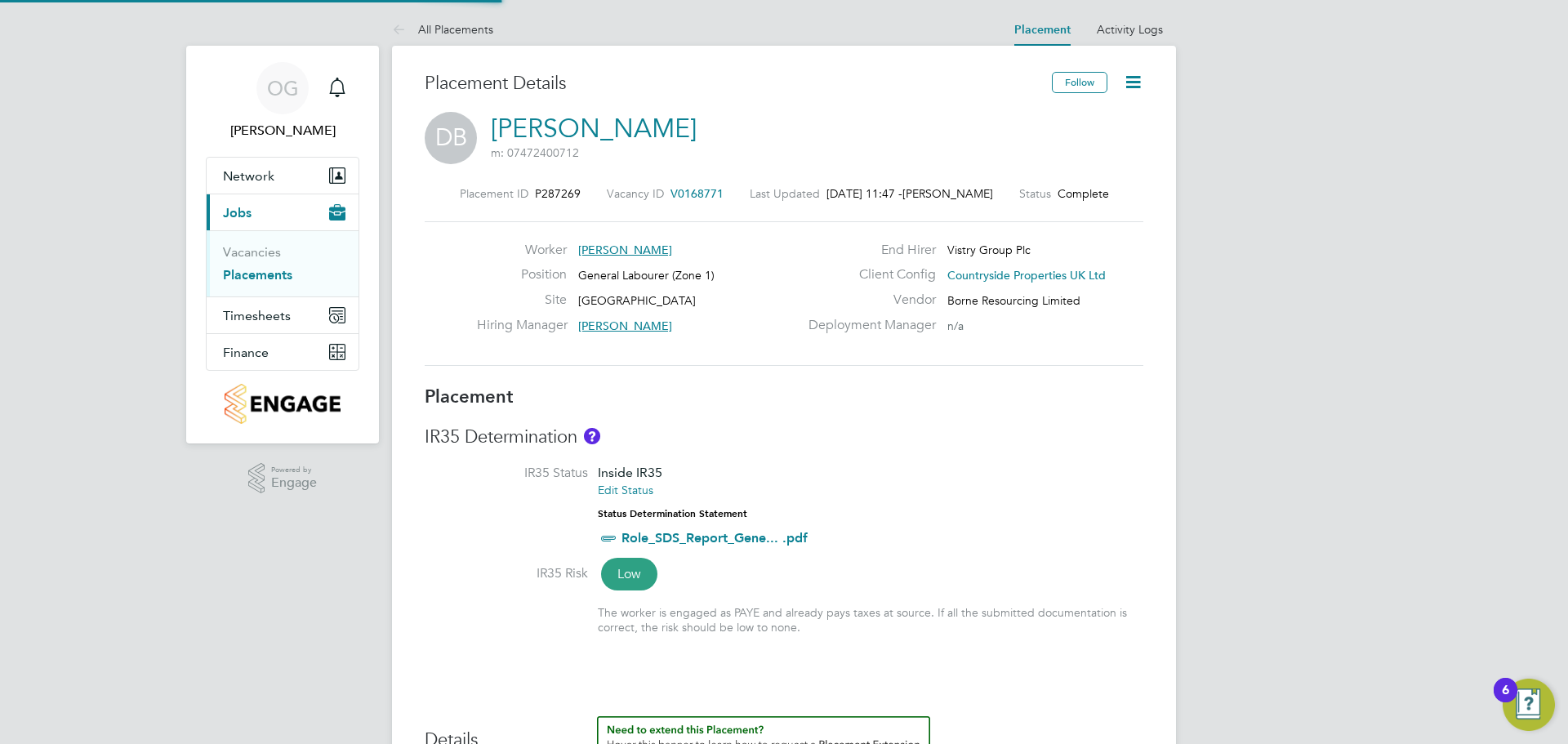
type input "Stephen O'Donoghue"
type input "[DATE]"
type input "08:00"
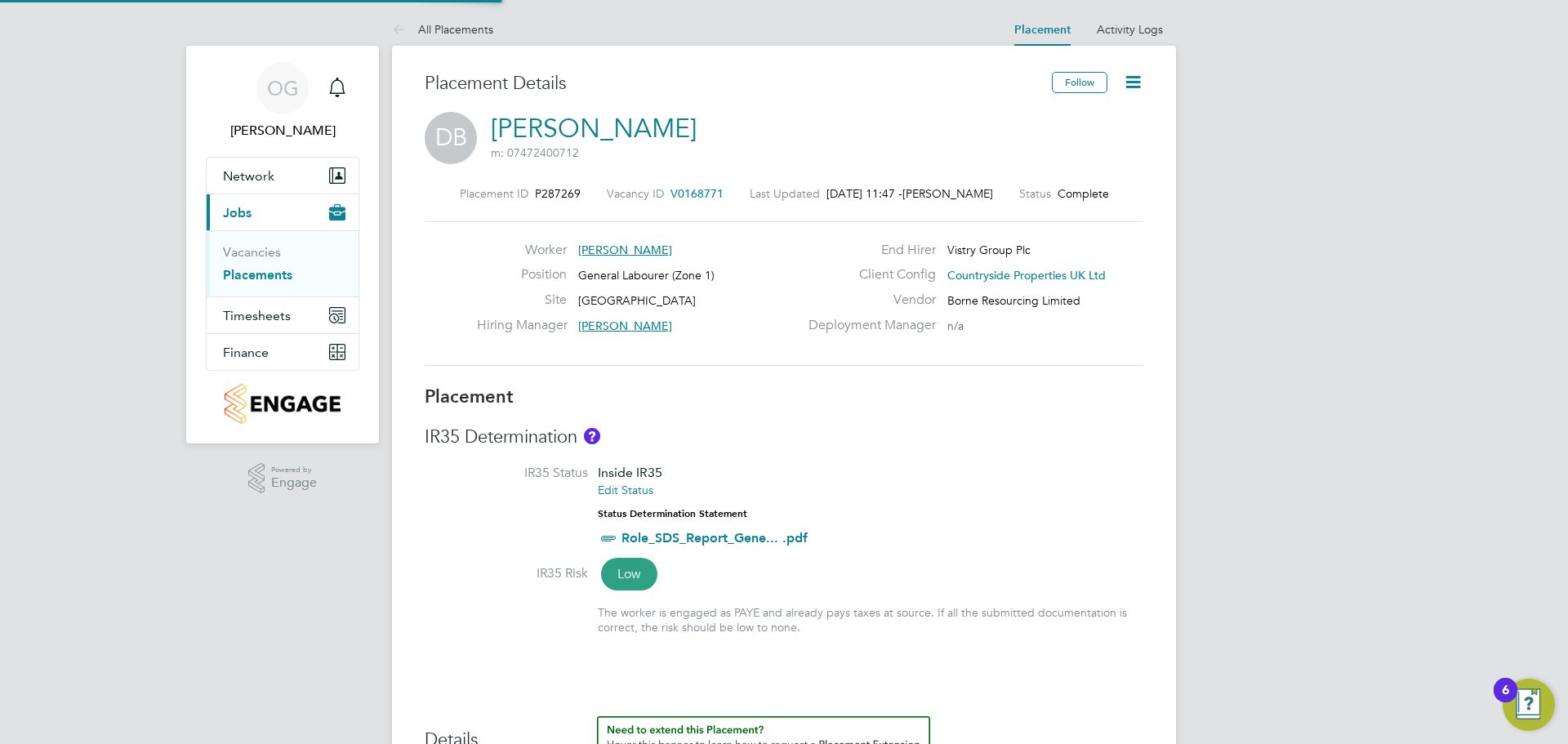
type input "18:00"
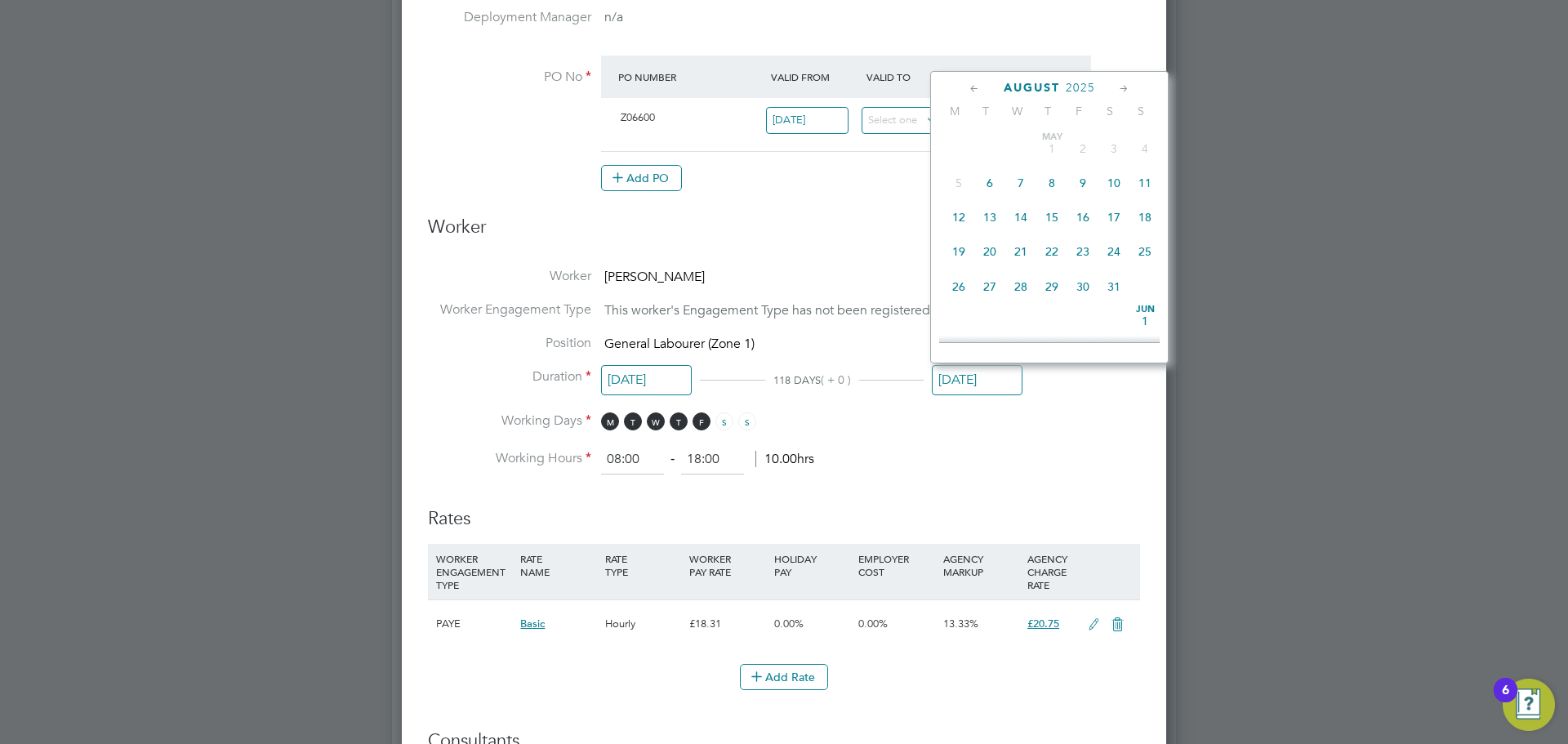
click at [979, 382] on input "[DATE]" at bounding box center [976, 380] width 90 height 30
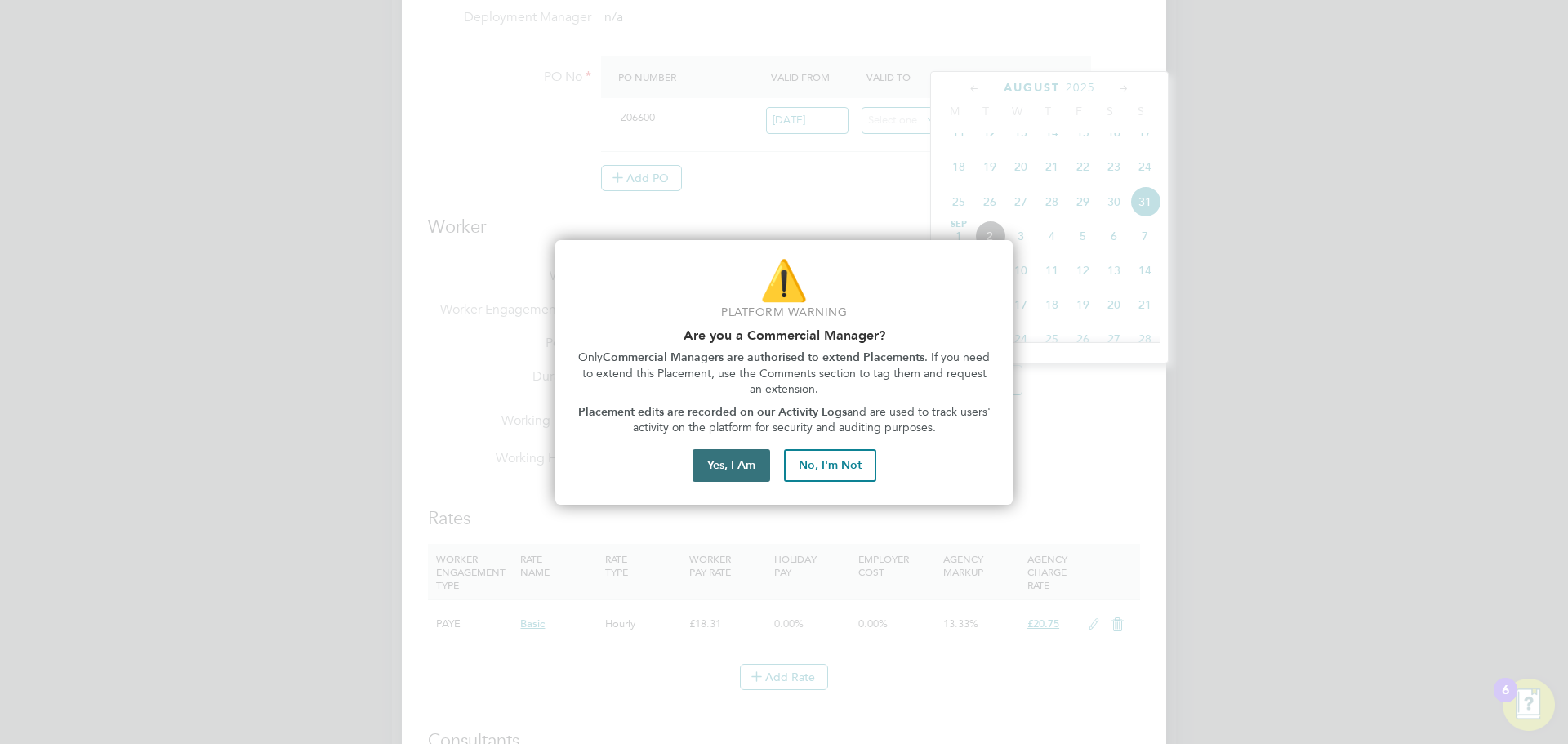
click at [747, 461] on button "Yes, I Am" at bounding box center [731, 466] width 78 height 33
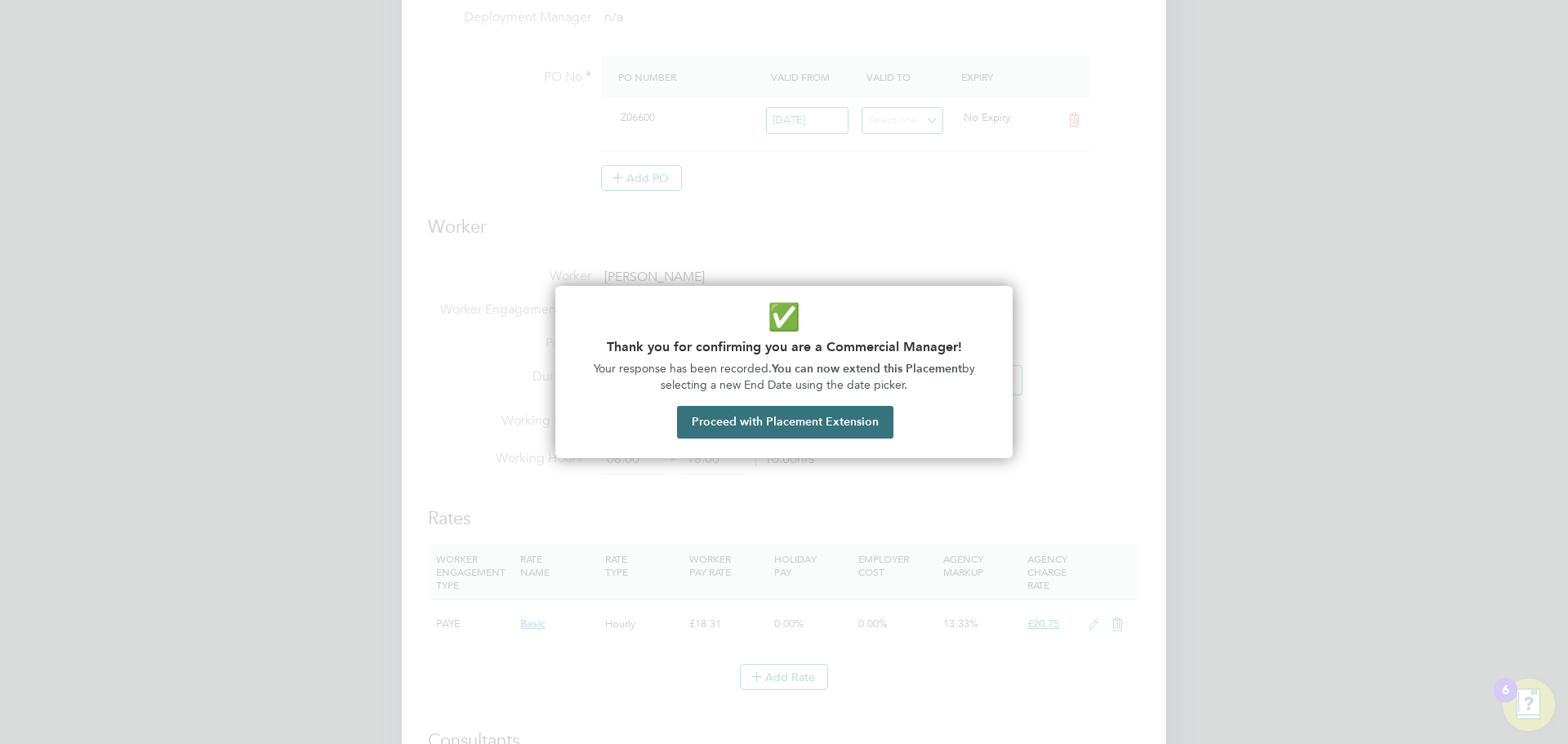
click at [731, 425] on button "Proceed with Placement Extension" at bounding box center [784, 422] width 216 height 33
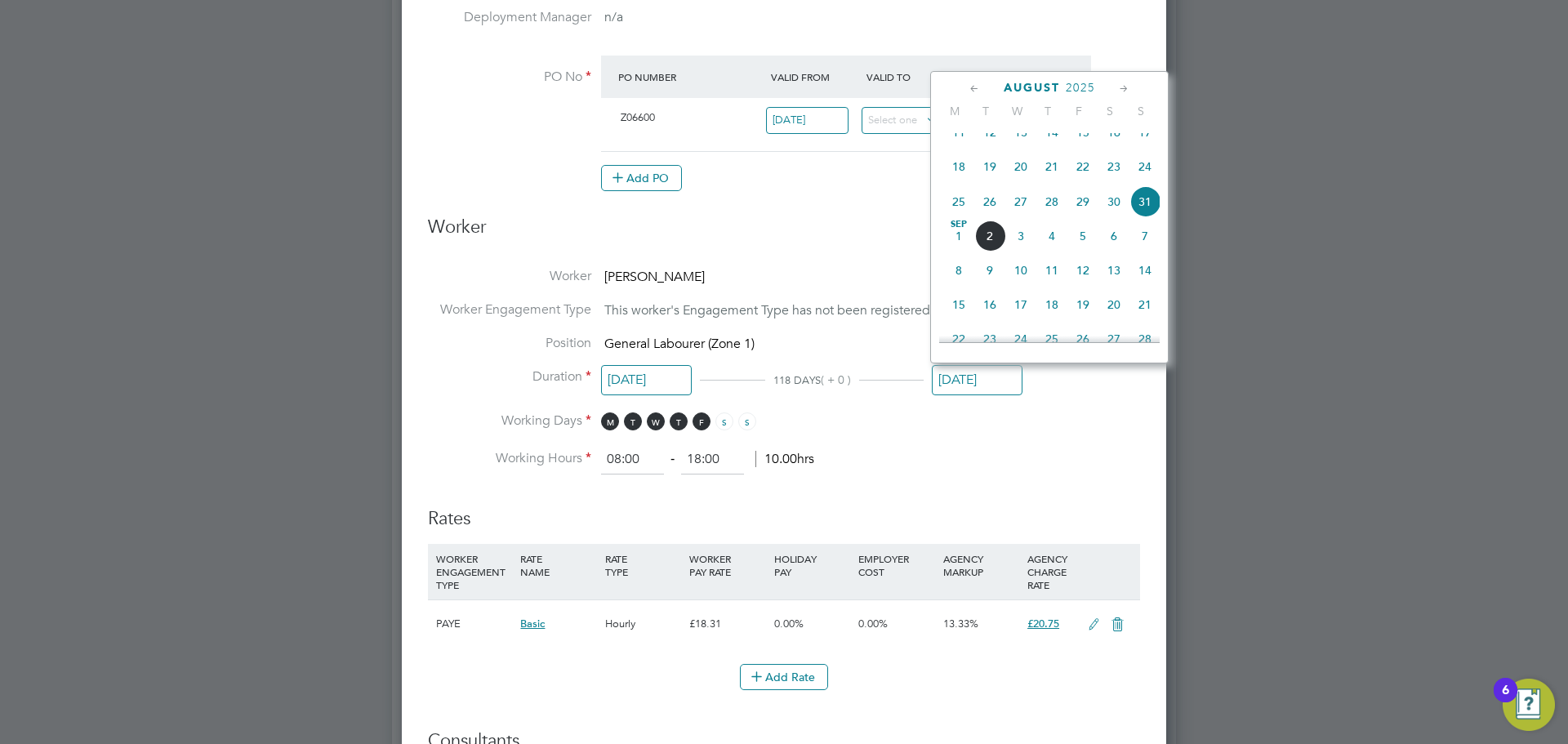
click at [1128, 89] on icon at bounding box center [1123, 89] width 16 height 18
click at [987, 284] on span "30" at bounding box center [990, 268] width 31 height 31
type input "[DATE]"
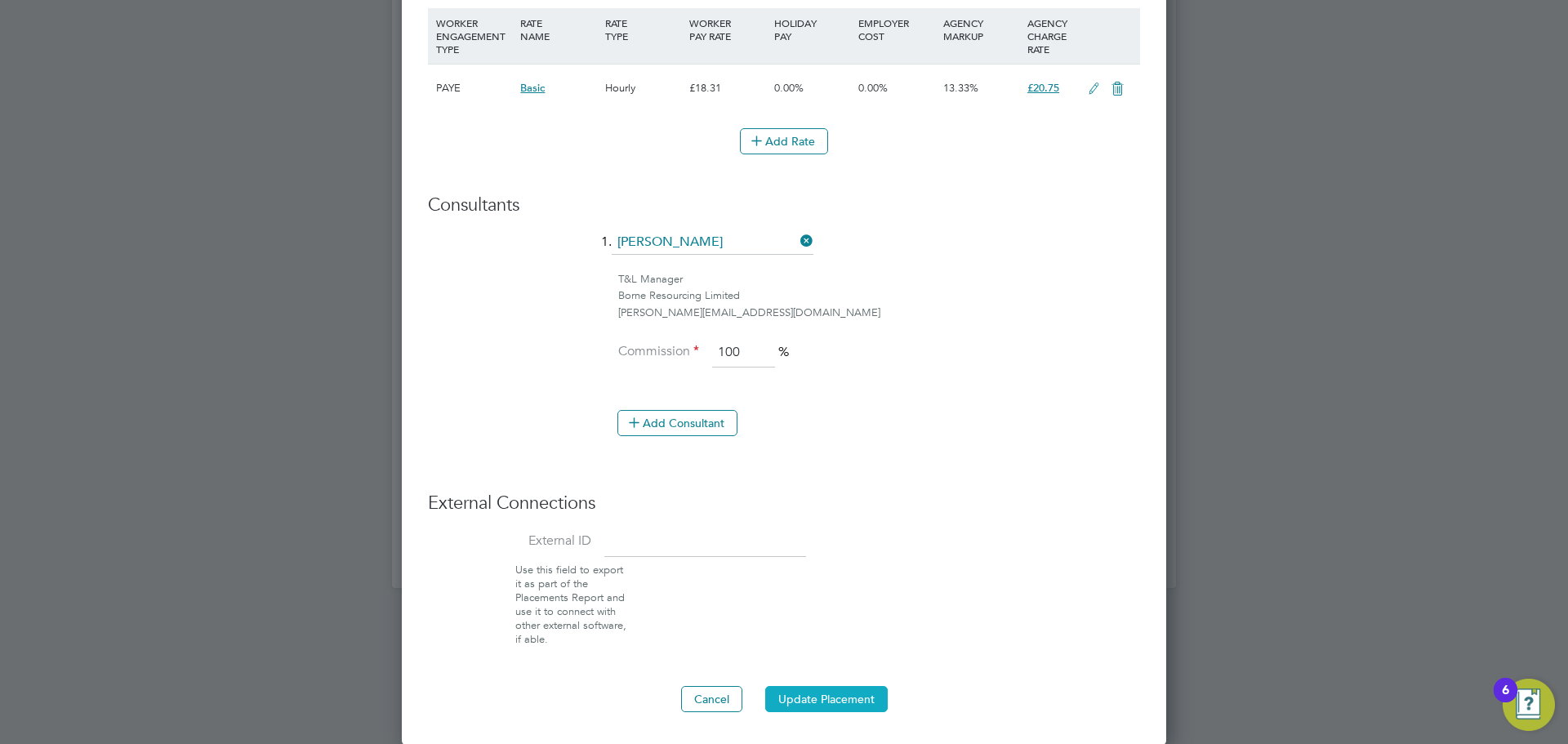
click at [837, 698] on button "Update Placement" at bounding box center [826, 698] width 122 height 26
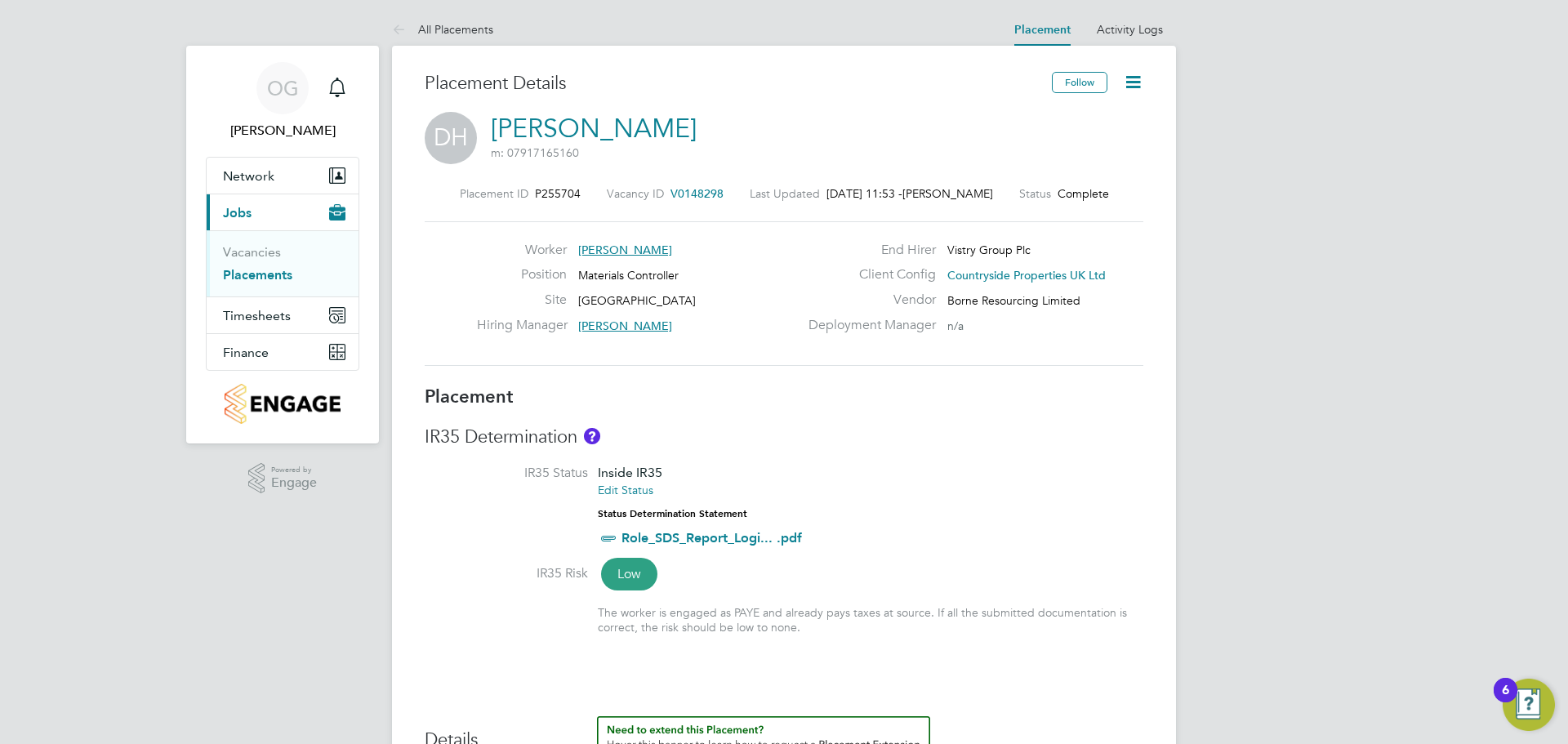
click at [1123, 82] on icon at bounding box center [1133, 82] width 20 height 20
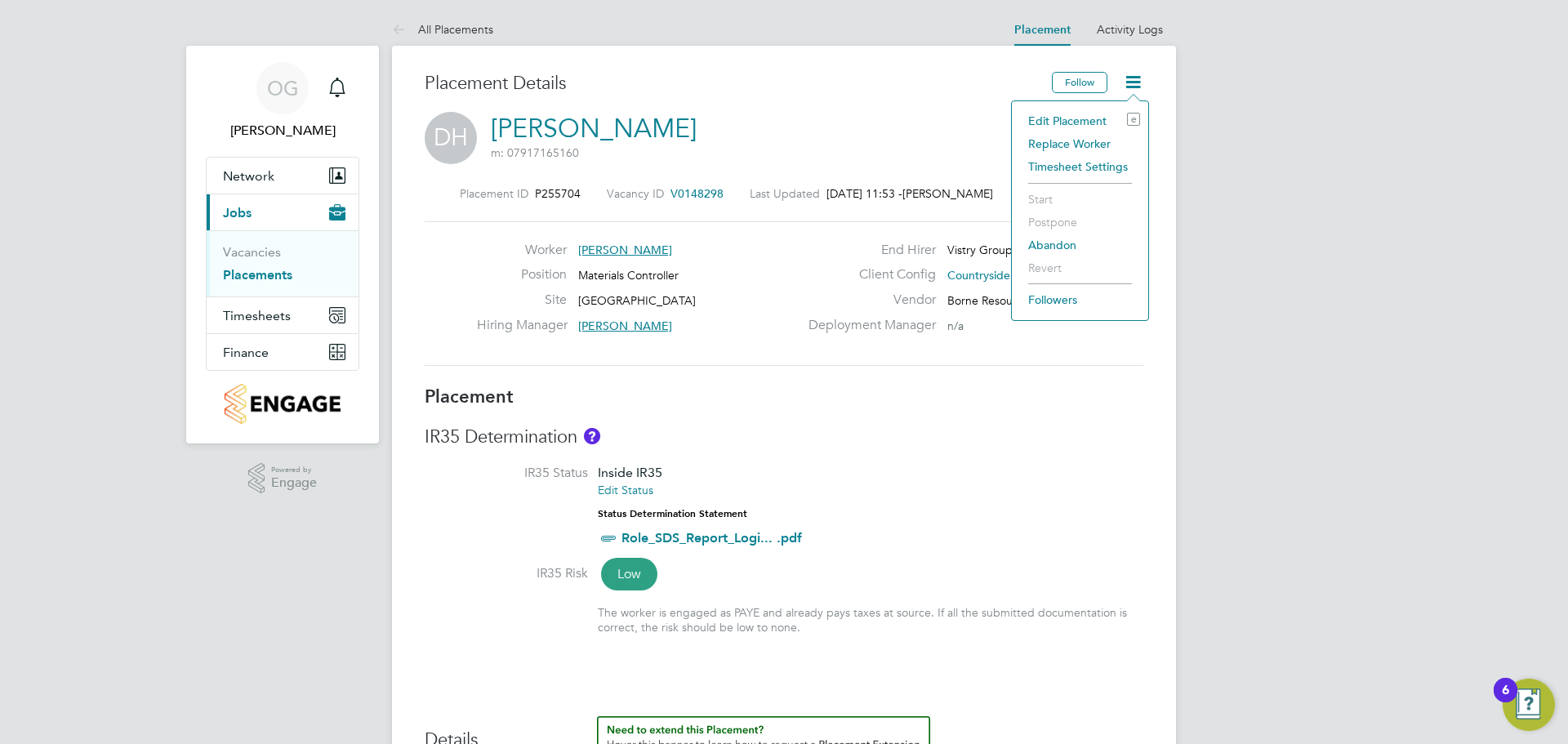
click at [1049, 119] on li "Edit Placement e" at bounding box center [1079, 121] width 120 height 23
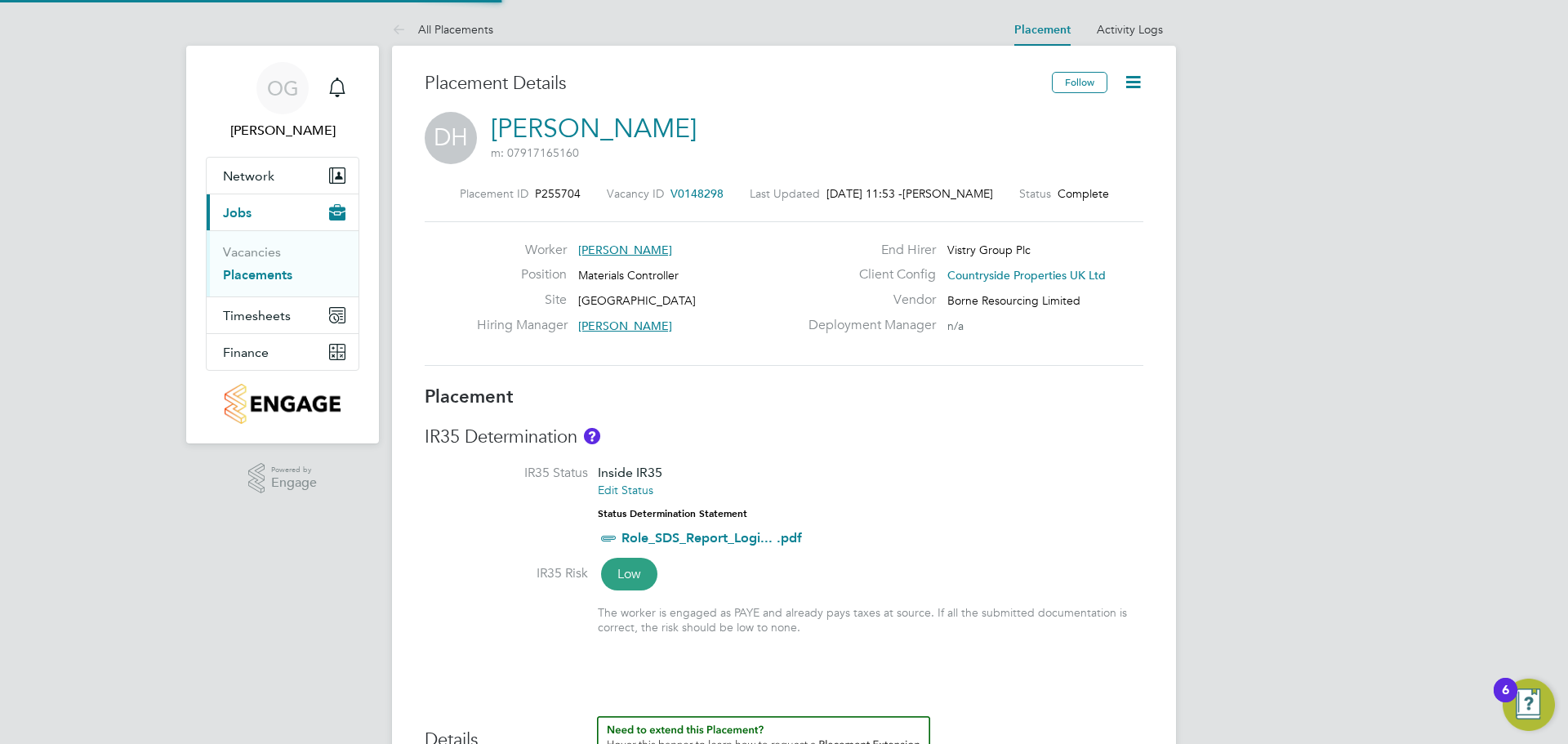
type input "Stephen O'Donoghue"
type input "20 Nov 2024"
type input "[DATE]"
type input "08:00"
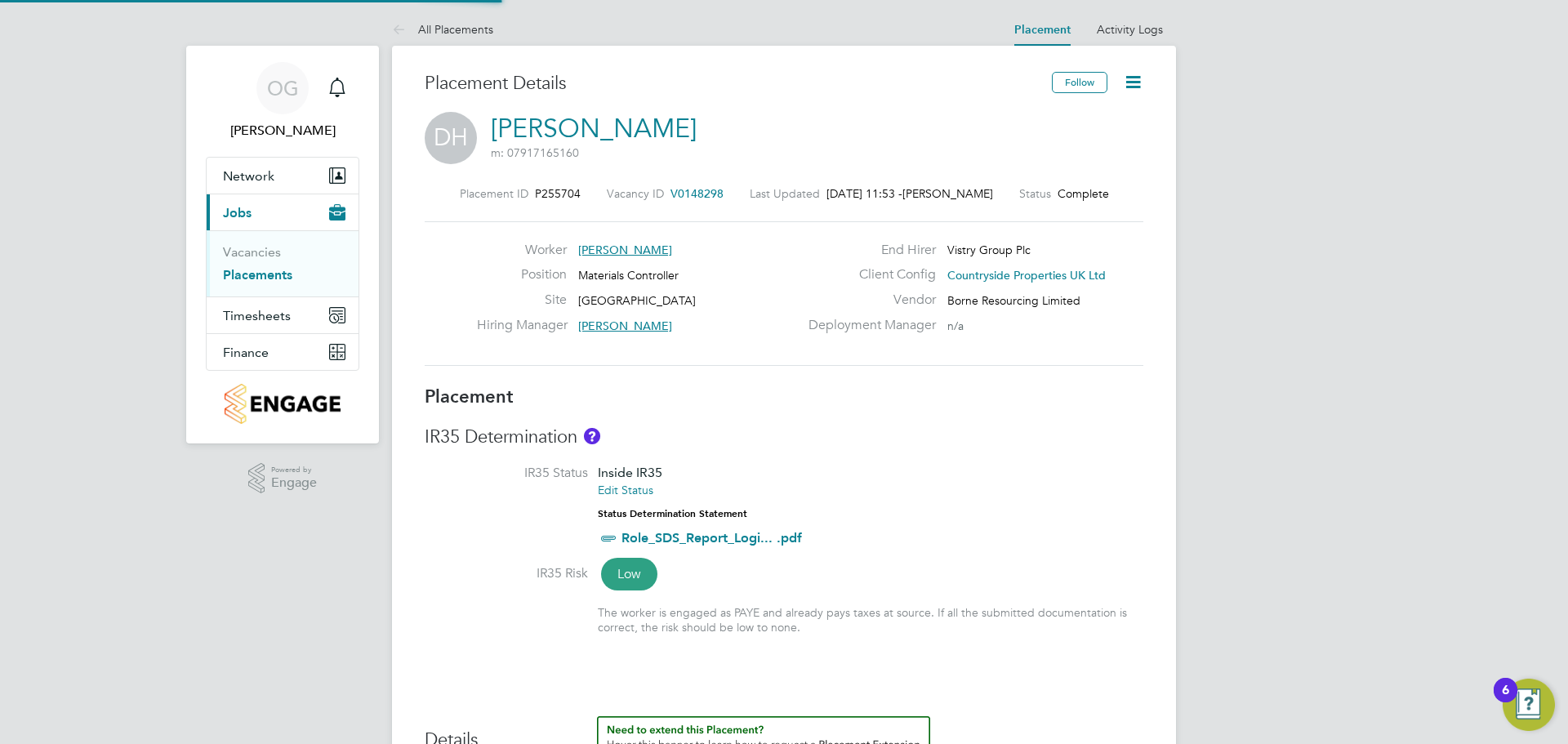
type input "18:00"
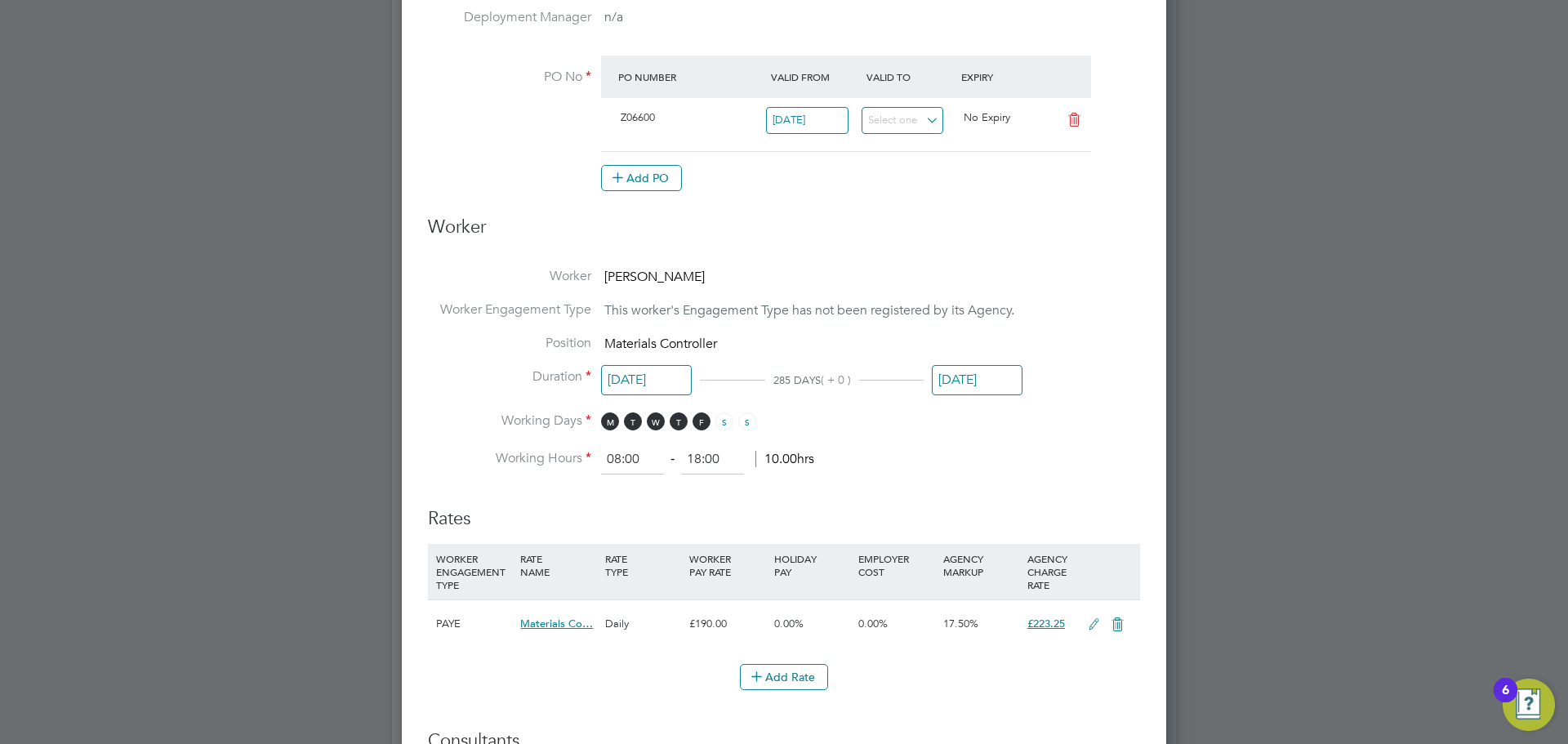
click at [955, 388] on input "[DATE]" at bounding box center [976, 380] width 90 height 30
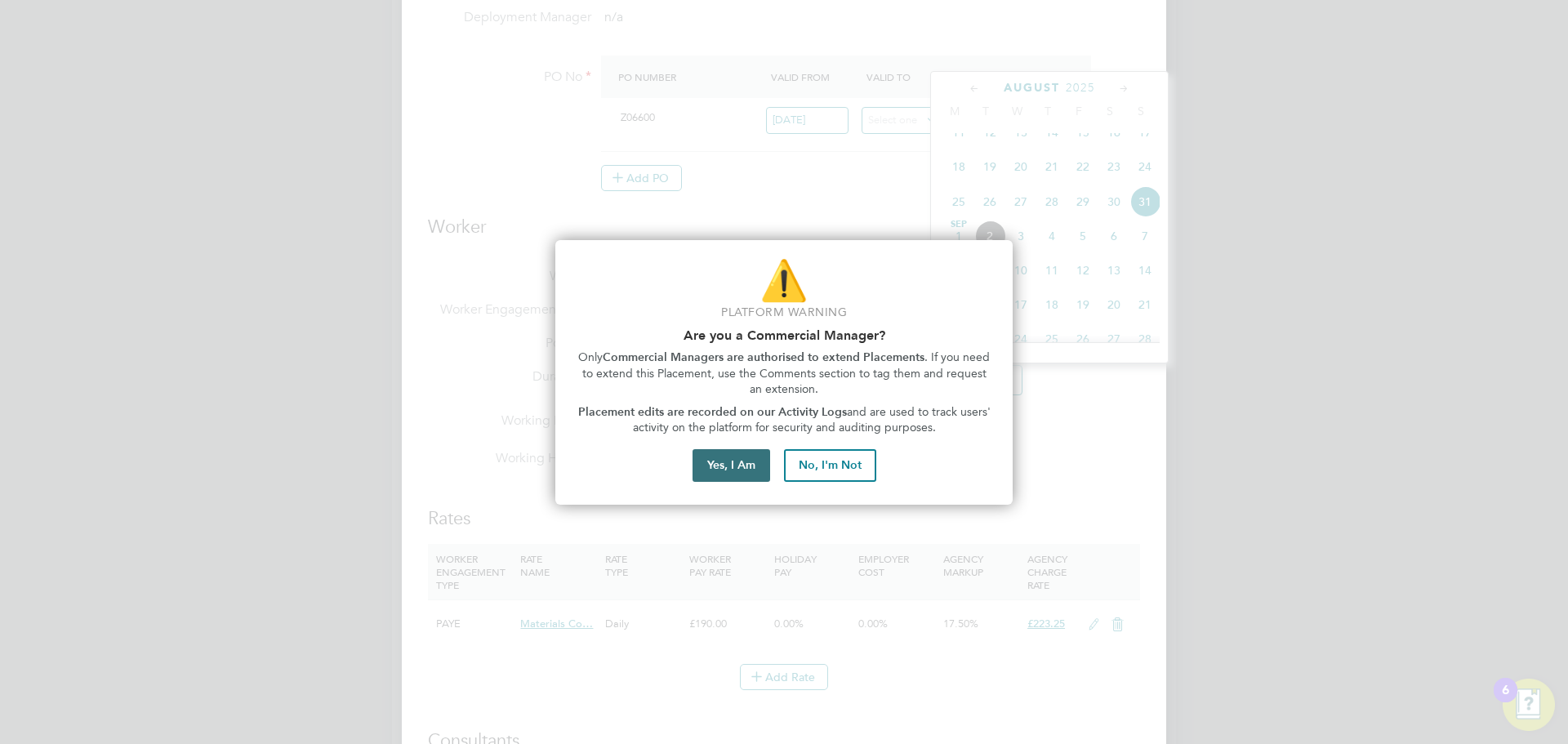
click at [722, 459] on button "Yes, I Am" at bounding box center [731, 466] width 78 height 33
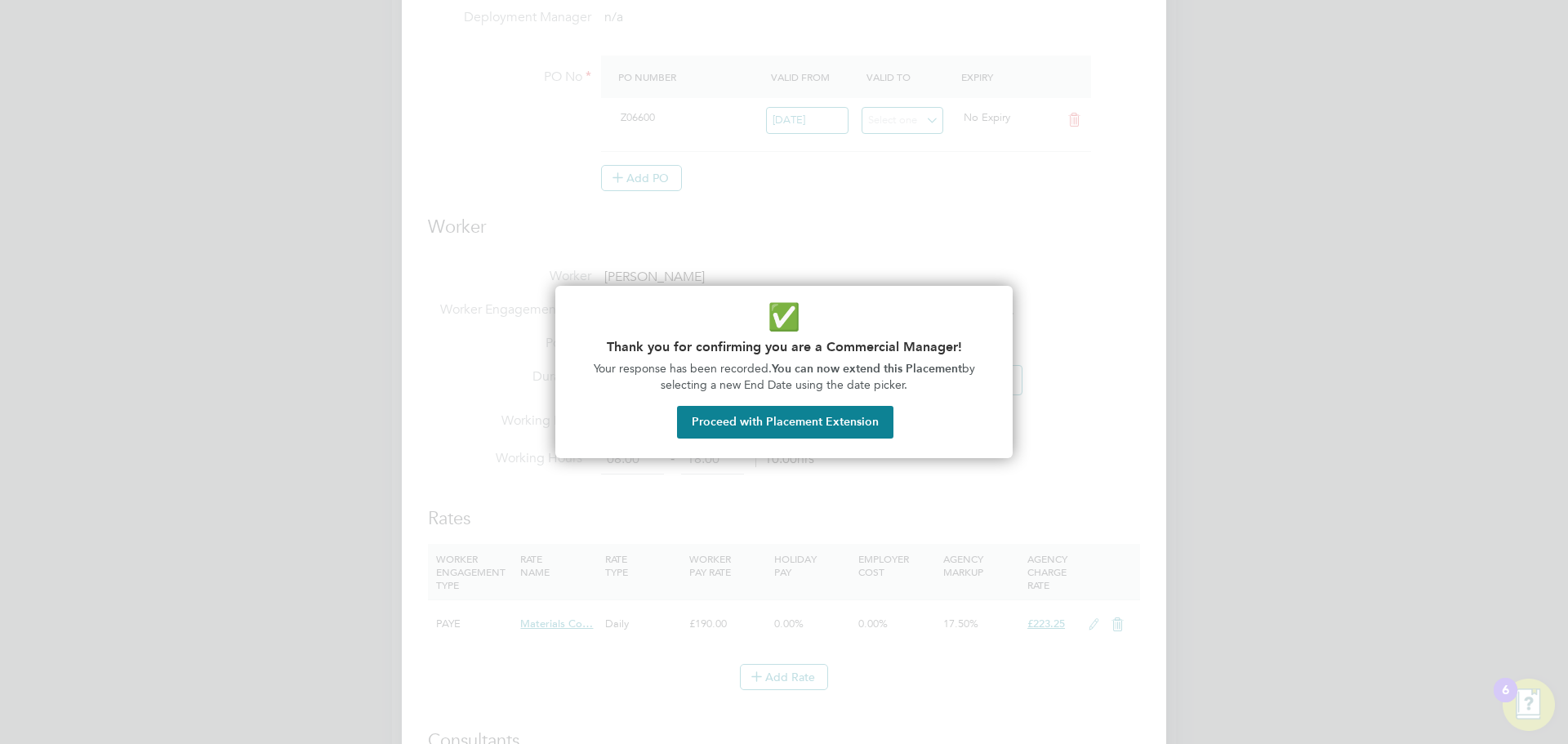
click at [689, 425] on button "Proceed with Placement Extension" at bounding box center [784, 422] width 216 height 33
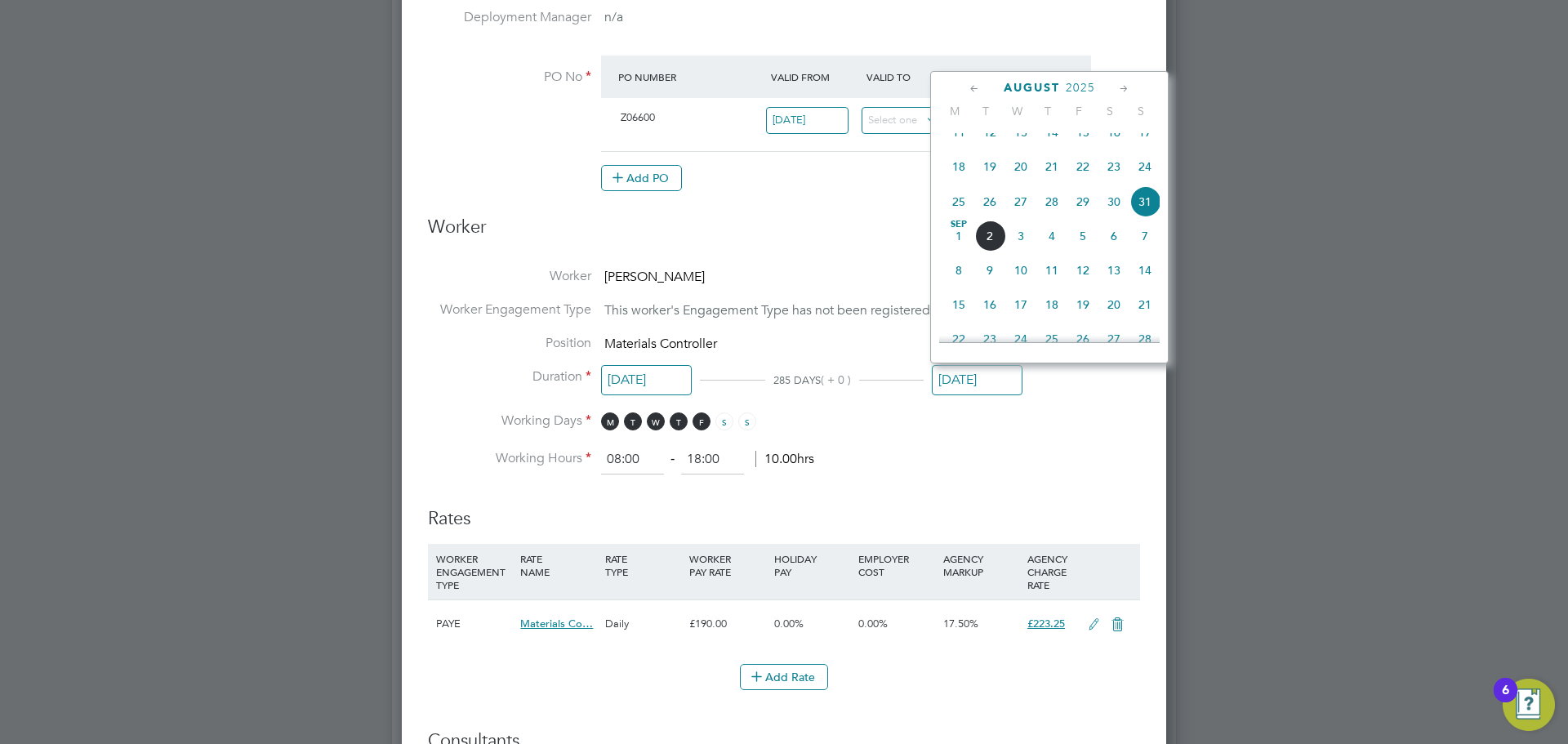
click at [1121, 89] on icon at bounding box center [1123, 89] width 16 height 18
click at [1128, 89] on icon at bounding box center [1123, 89] width 16 height 18
click at [1078, 280] on span "31" at bounding box center [1083, 265] width 31 height 31
type input "[DATE]"
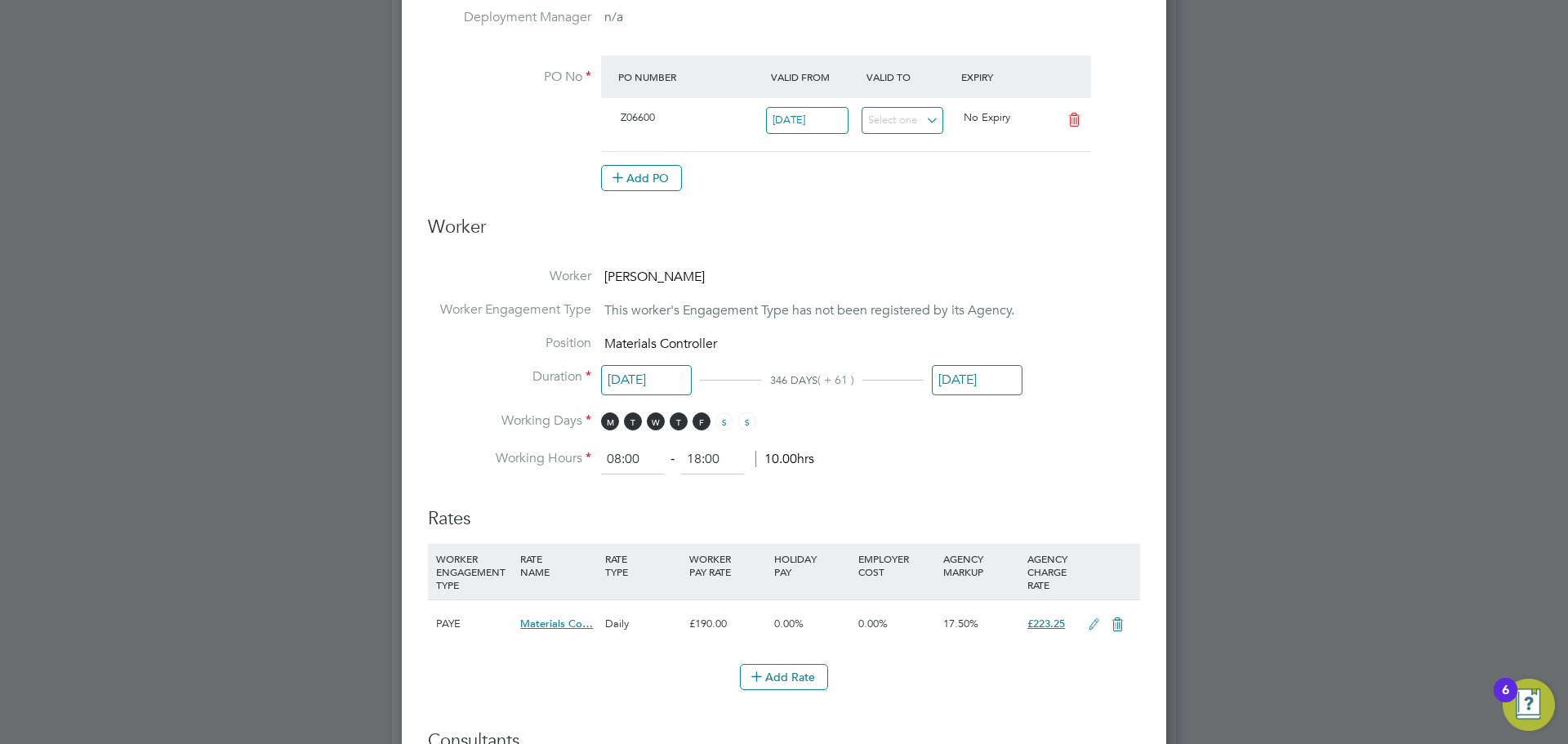
click at [962, 464] on li "Working Hours 08:00 ‐ 18:00 10.00hrs" at bounding box center [784, 459] width 712 height 29
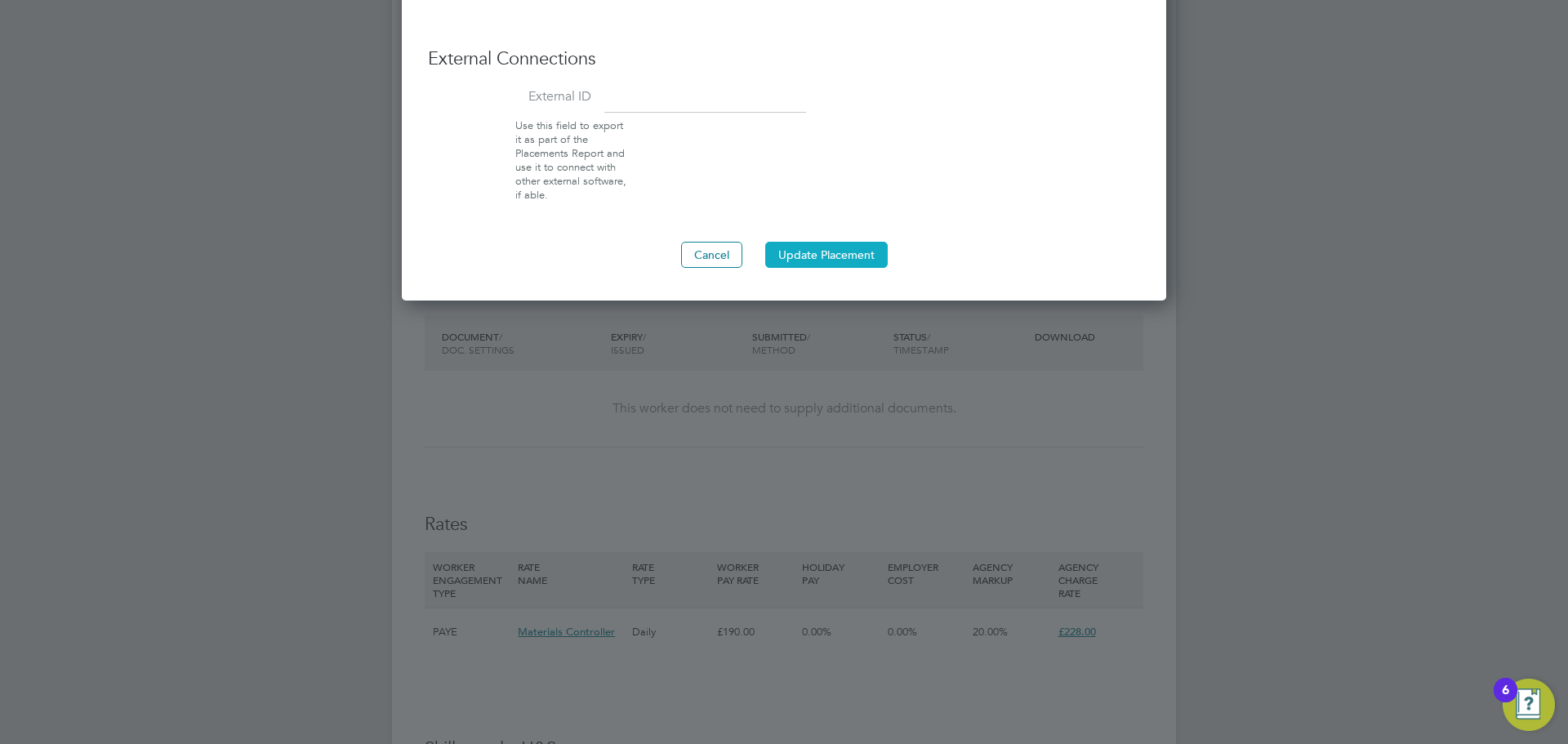
click at [815, 257] on button "Update Placement" at bounding box center [826, 255] width 122 height 26
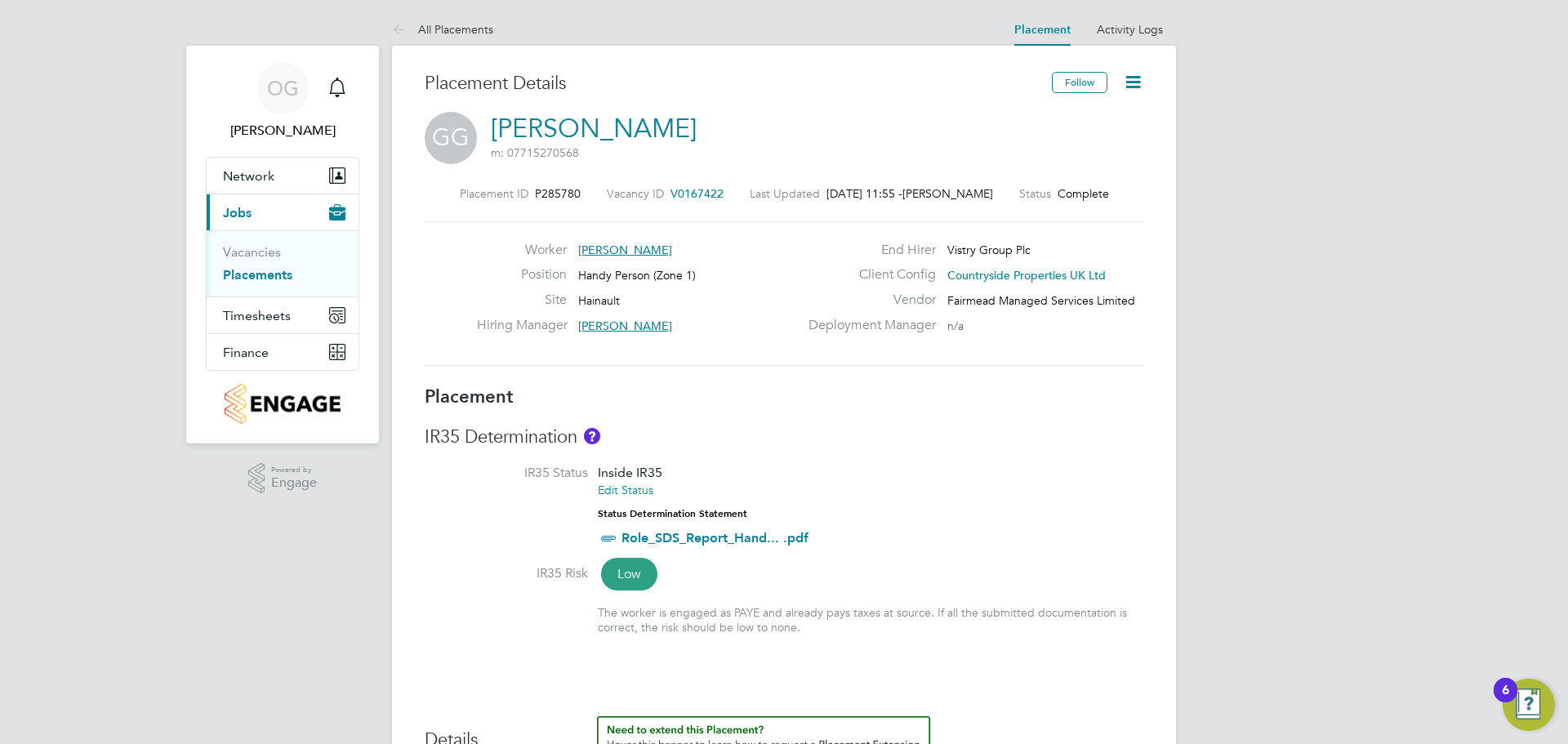
drag, startPoint x: 274, startPoint y: 275, endPoint x: 313, endPoint y: 274, distance: 39.0
click at [274, 275] on link "Placements" at bounding box center [258, 274] width 69 height 16
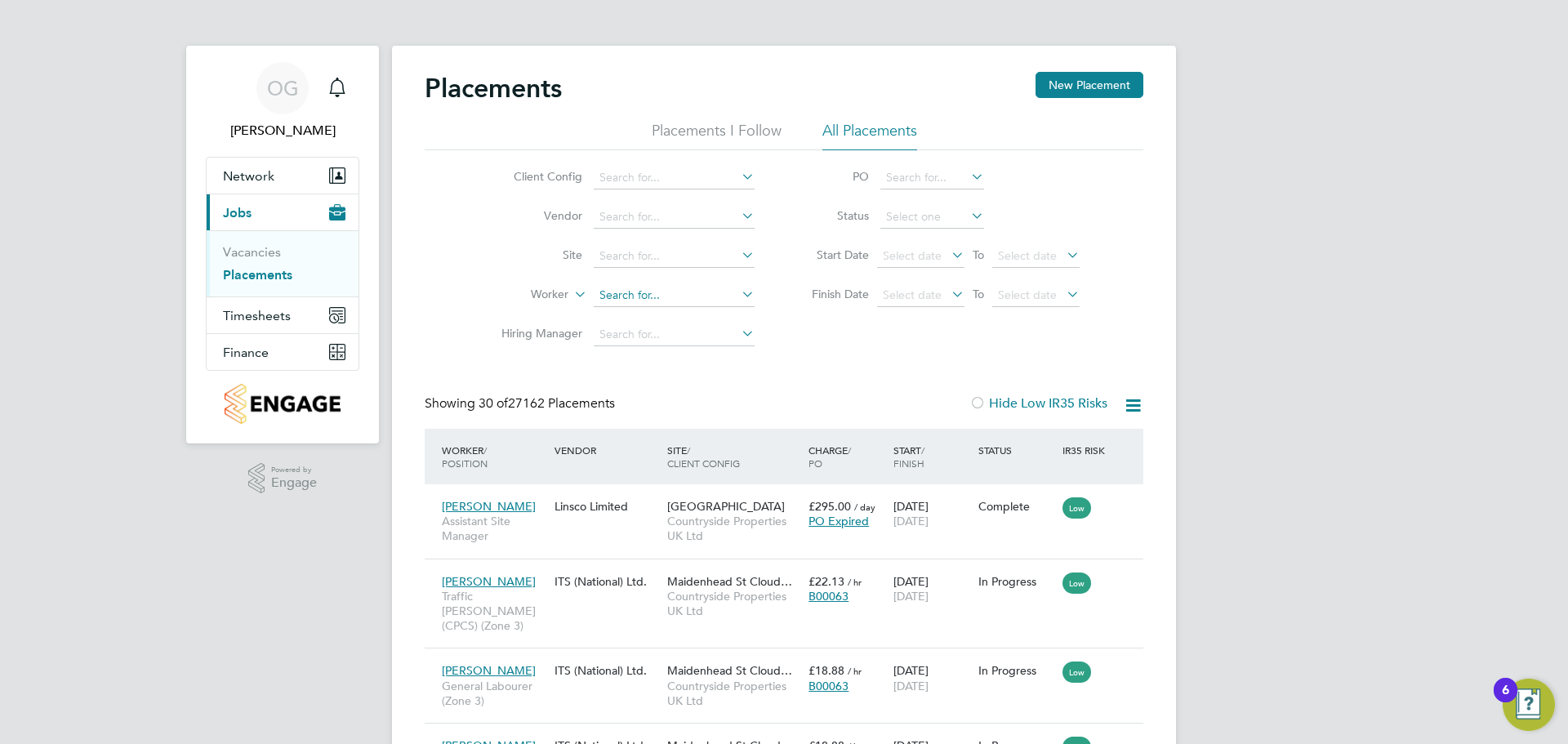
click at [642, 289] on input at bounding box center [674, 295] width 161 height 23
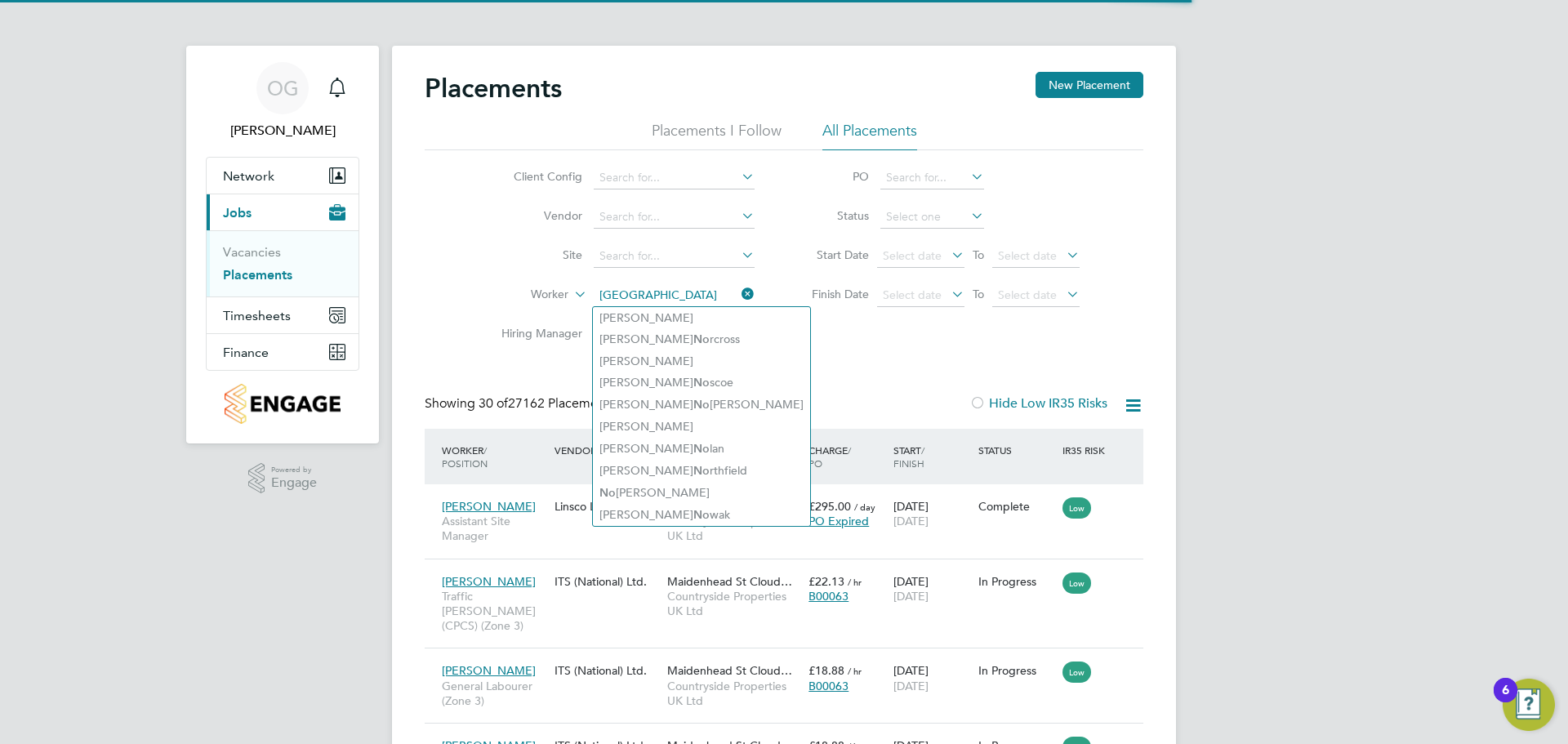
type input "[GEOGRAPHIC_DATA]"
click at [871, 332] on div "Client Config Vendor Site Worker northwick Hiring Manager PO Status Start Date …" at bounding box center [784, 253] width 719 height 204
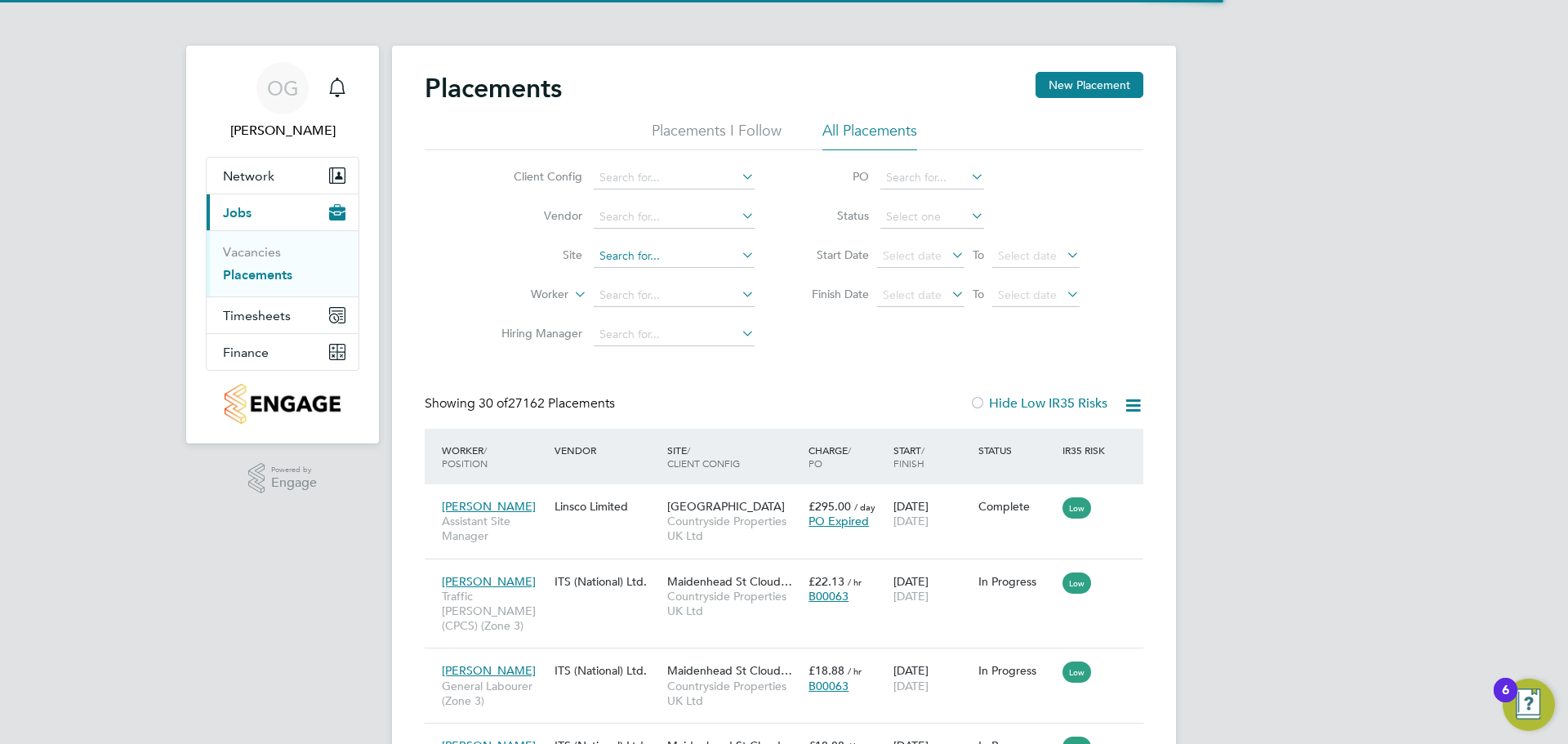
click at [645, 251] on input at bounding box center [674, 256] width 161 height 23
click at [670, 277] on li "[GEOGRAPHIC_DATA]" at bounding box center [674, 278] width 163 height 22
type input "[GEOGRAPHIC_DATA]"
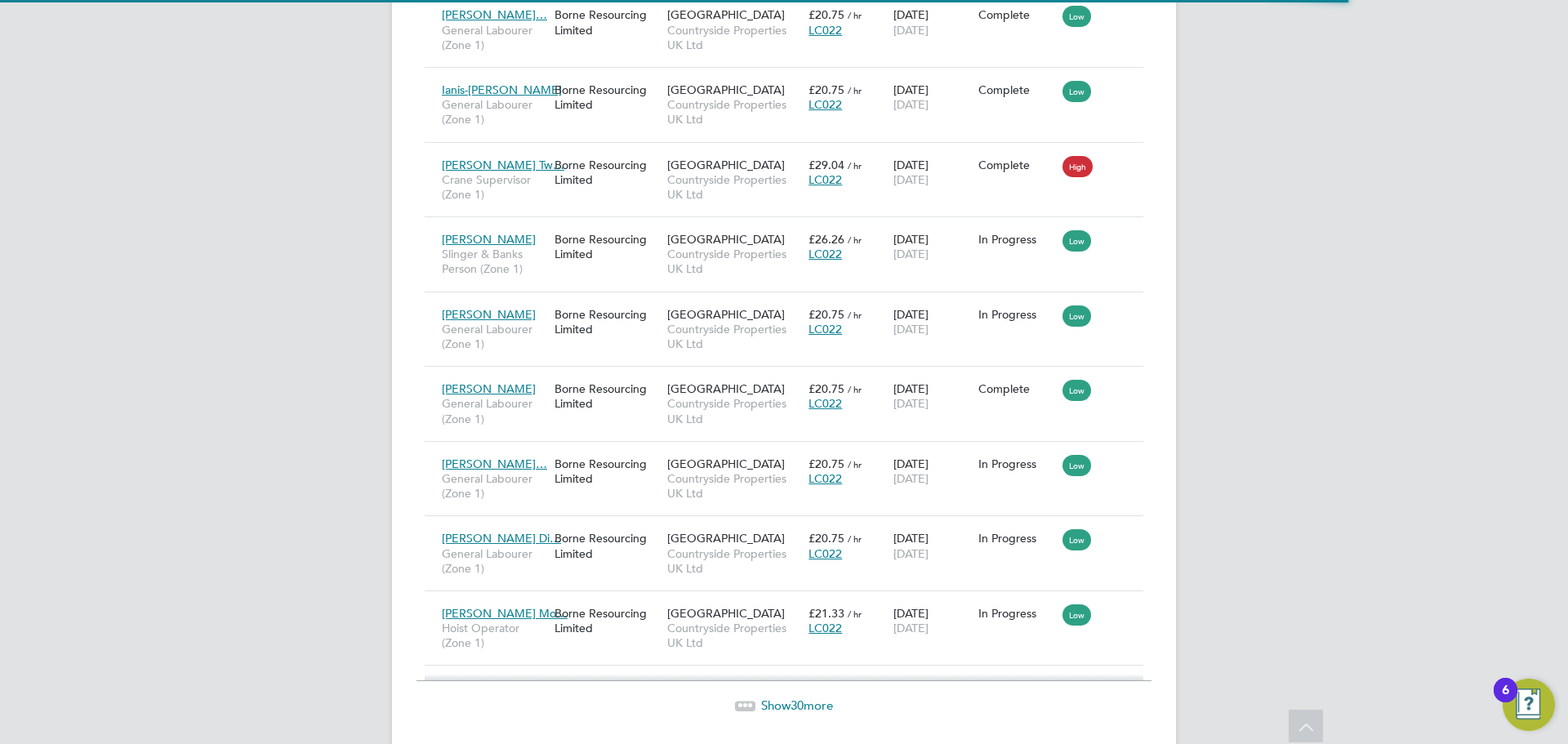
click at [779, 697] on span "Show 30 more" at bounding box center [796, 705] width 72 height 16
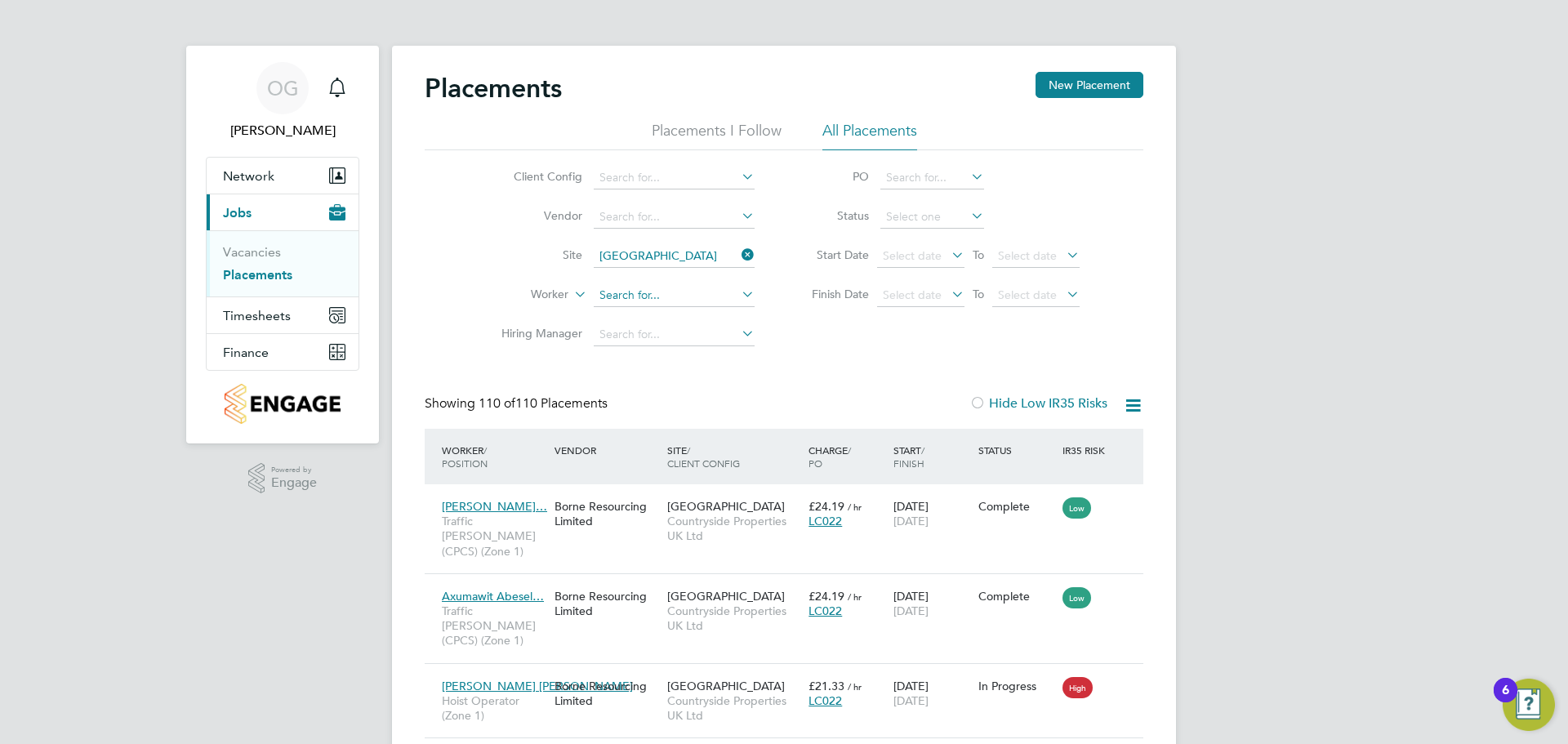
click at [685, 295] on input at bounding box center [674, 295] width 161 height 23
click at [699, 346] on li "[PERSON_NAME]" at bounding box center [701, 340] width 217 height 22
type input "[PERSON_NAME]"
